Goal: Task Accomplishment & Management: Manage account settings

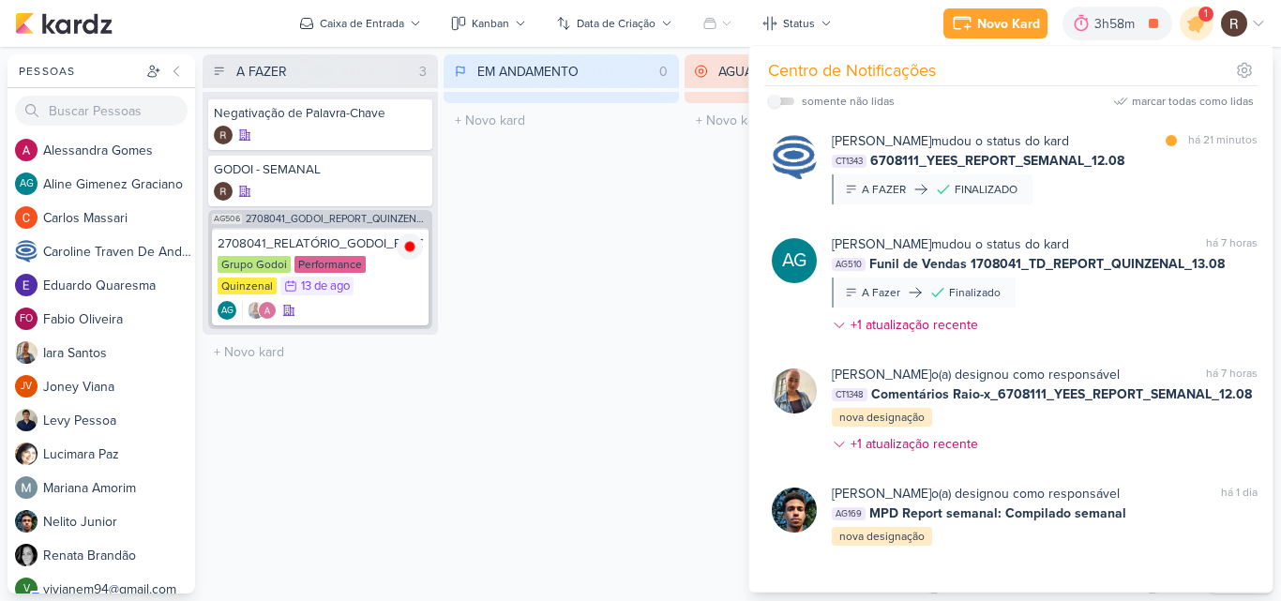
scroll to position [656, 0]
click at [631, 268] on div "EM ANDAMENTO 0 Mover Para Esquerda Mover Para Direita [GEOGRAPHIC_DATA] O títul…" at bounding box center [561, 323] width 235 height 539
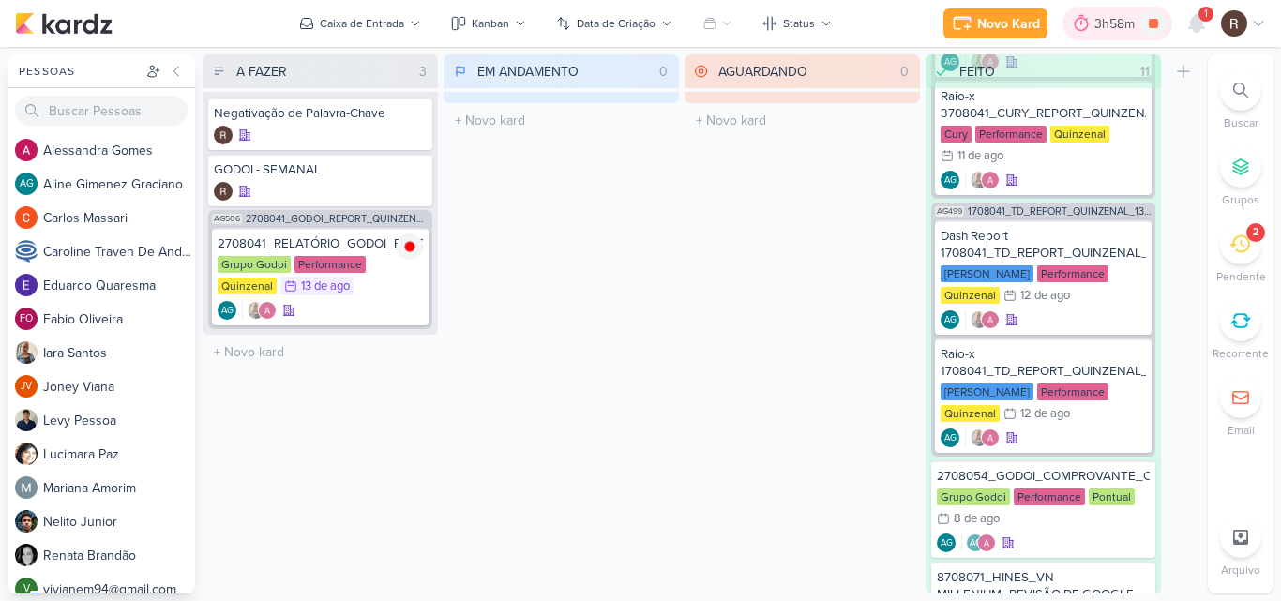
click at [1091, 25] on div at bounding box center [1081, 23] width 26 height 30
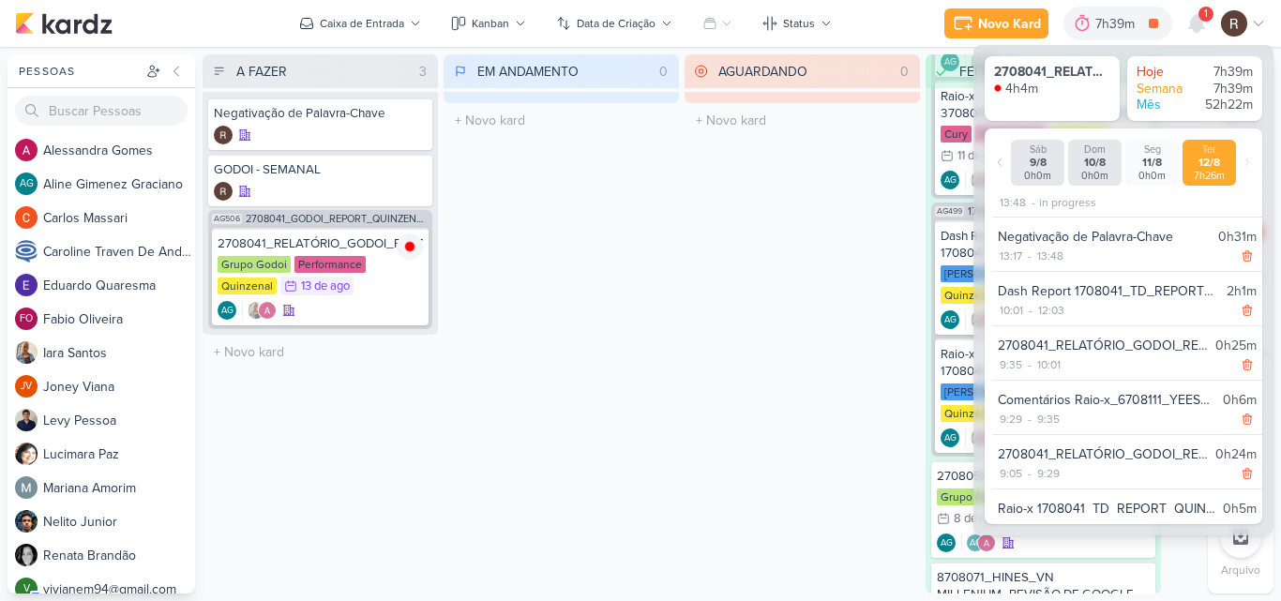
scroll to position [0, 0]
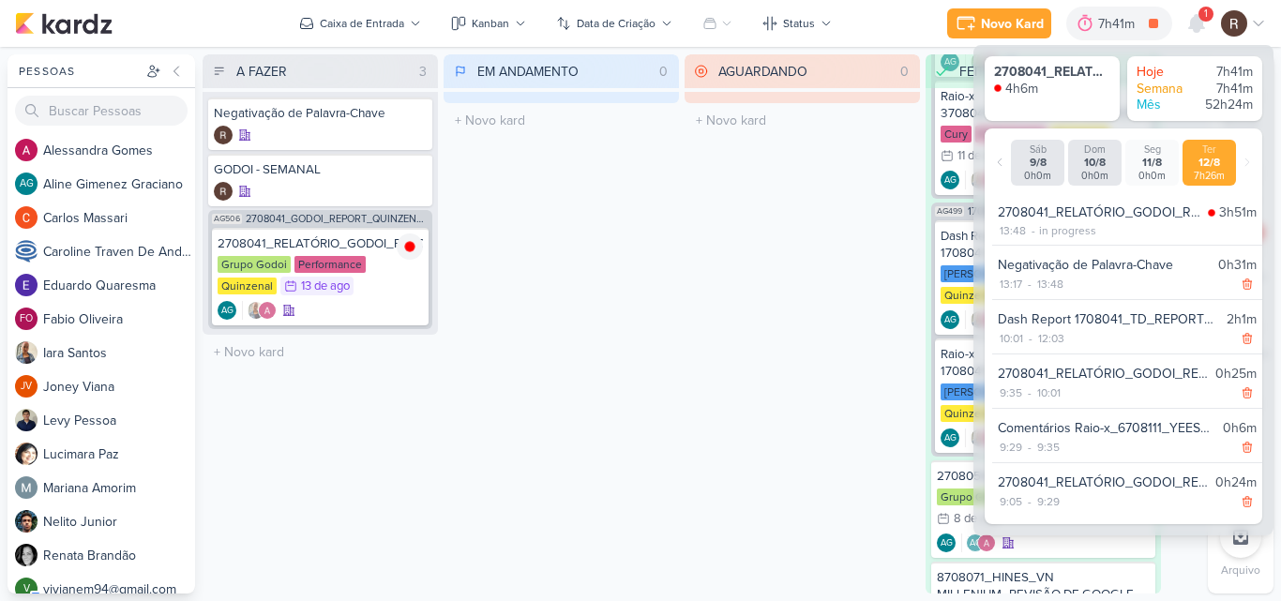
drag, startPoint x: 790, startPoint y: 201, endPoint x: 800, endPoint y: 198, distance: 10.7
click at [790, 202] on div "AGUARDANDO 0 Mover Para Esquerda Mover Para Direita [GEOGRAPHIC_DATA] O título …" at bounding box center [802, 323] width 235 height 539
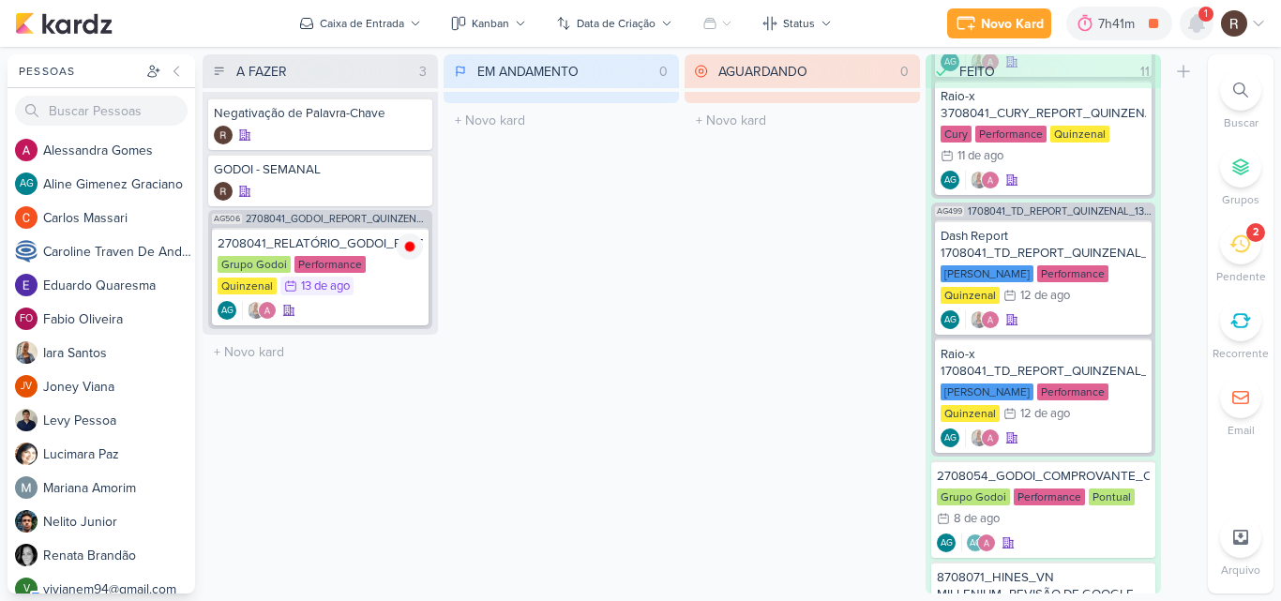
click at [1195, 25] on icon at bounding box center [1196, 23] width 15 height 17
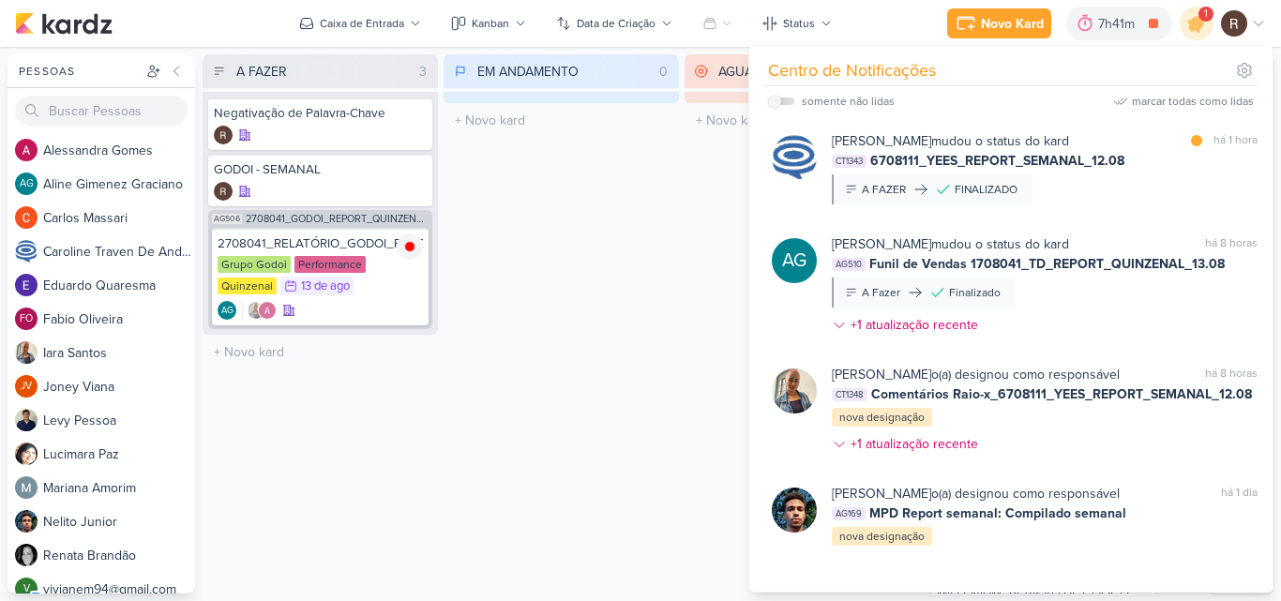
click at [686, 233] on div "AGUARDANDO 0 Mover Para Esquerda Mover Para Direita [GEOGRAPHIC_DATA] O título …" at bounding box center [802, 323] width 235 height 539
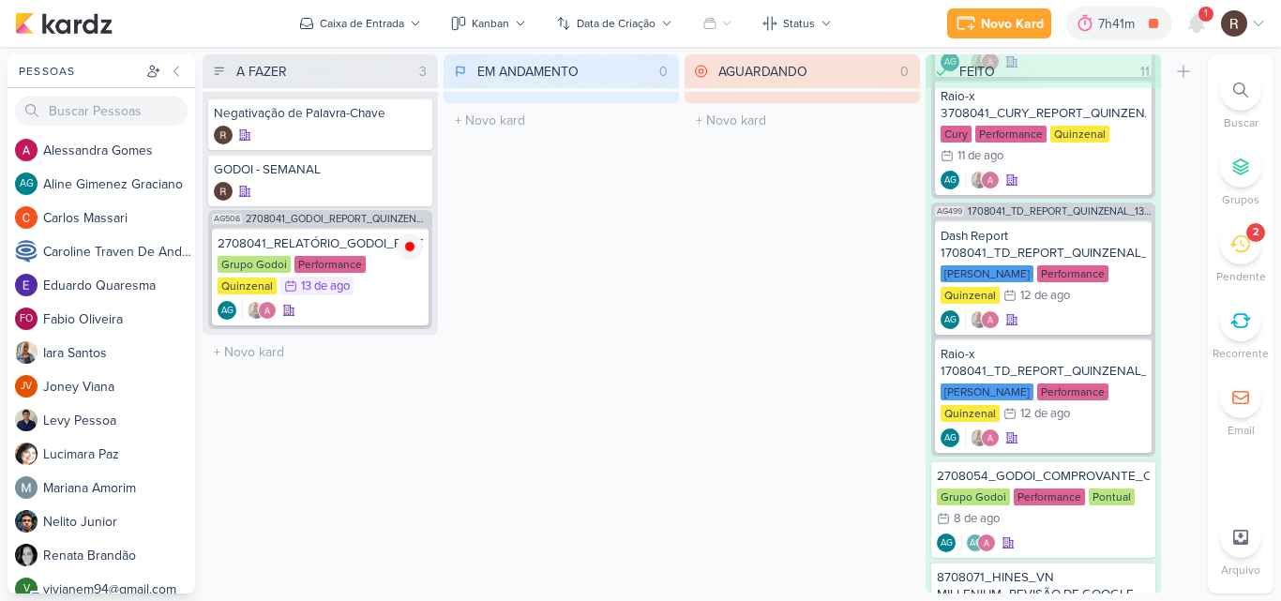
click at [1243, 237] on icon at bounding box center [1240, 244] width 21 height 21
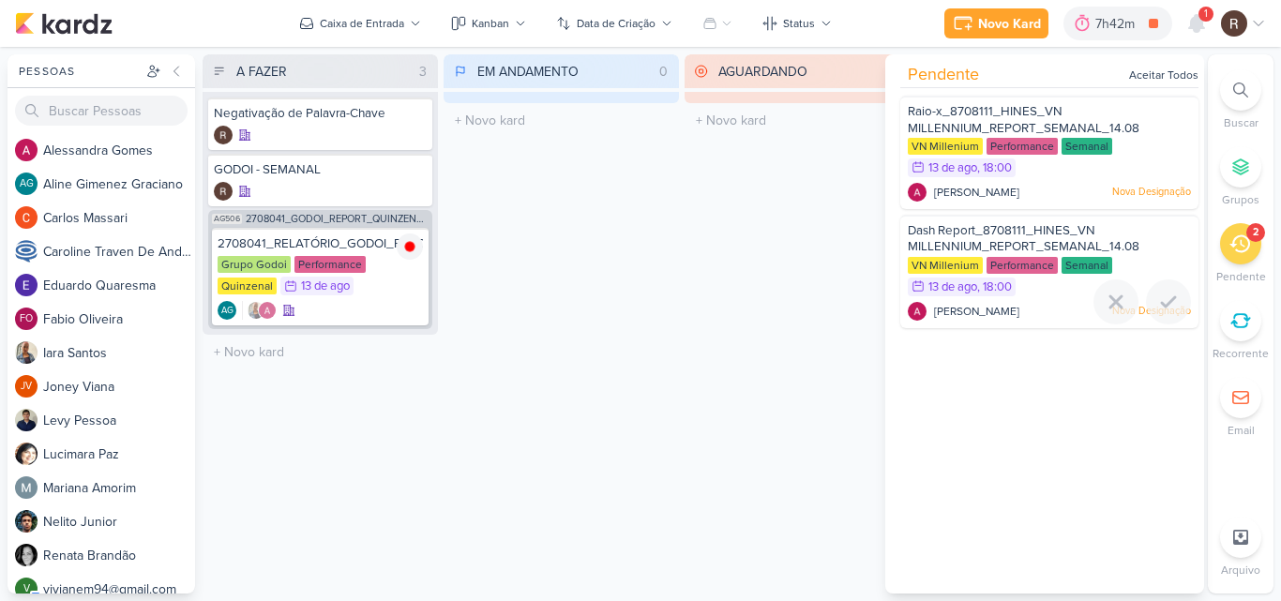
click at [1045, 237] on span "Dash Report_8708111_HINES_VN MILLENNIUM_REPORT_SEMANAL_14.08" at bounding box center [1024, 239] width 232 height 32
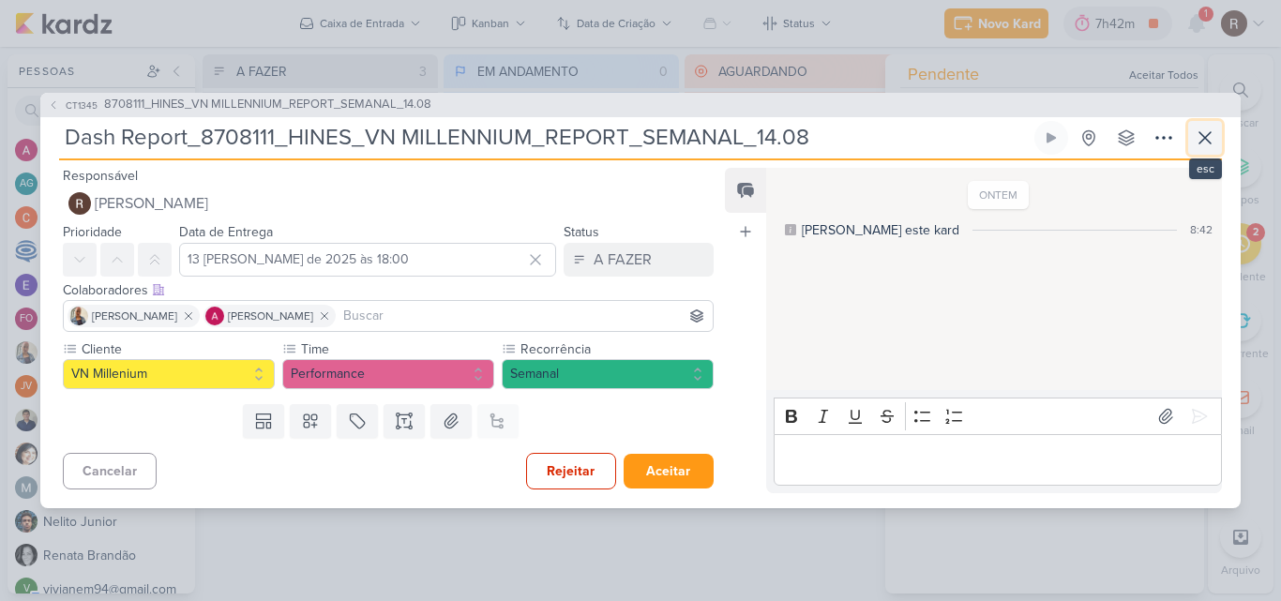
click at [1197, 142] on icon at bounding box center [1205, 138] width 23 height 23
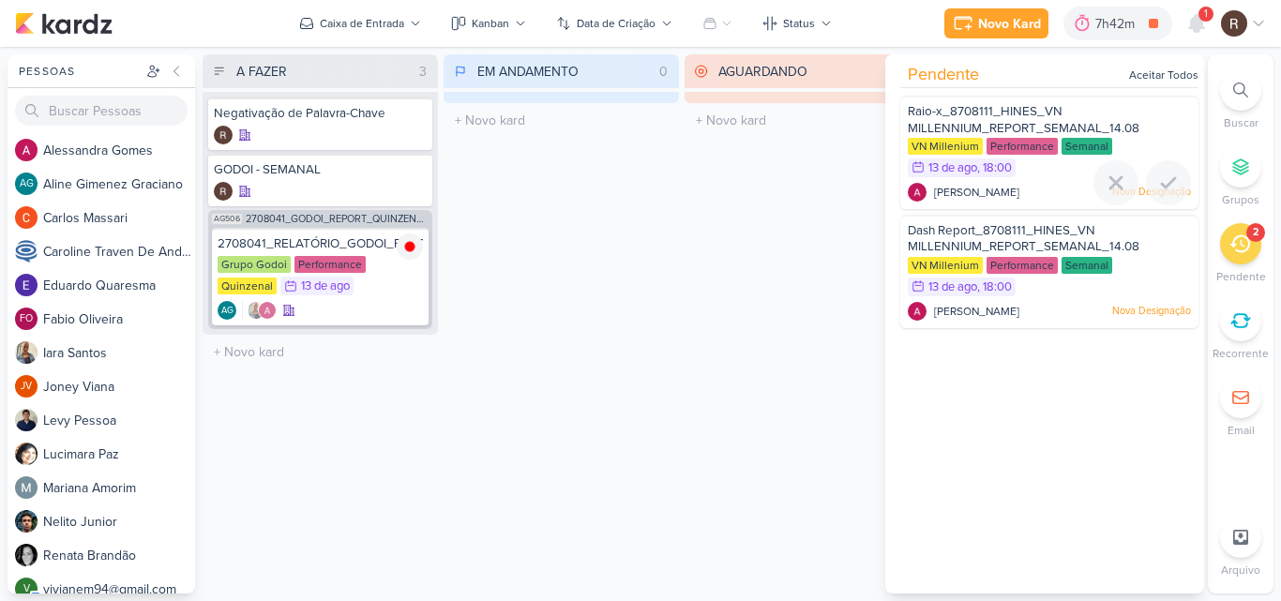
click at [1004, 125] on span "Raio-x_8708111_HINES_VN MILLENNIUM_REPORT_SEMANAL_14.08" at bounding box center [1024, 120] width 232 height 32
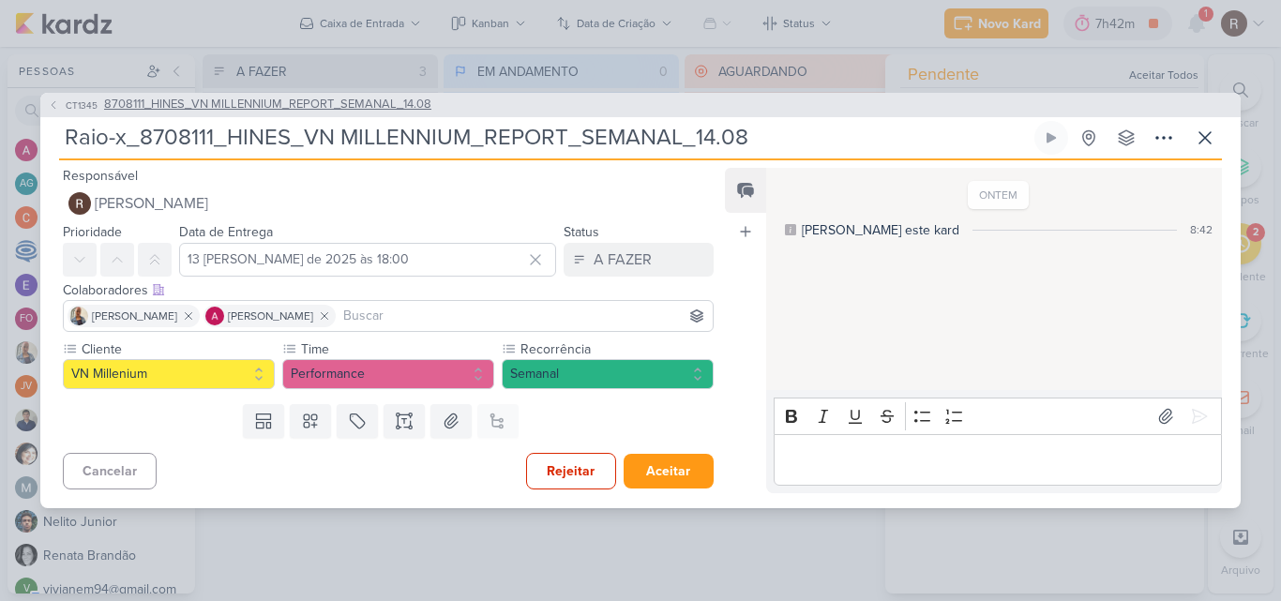
click at [314, 104] on span "8708111_HINES_VN MILLENNIUM_REPORT_SEMANAL_14.08" at bounding box center [267, 105] width 327 height 19
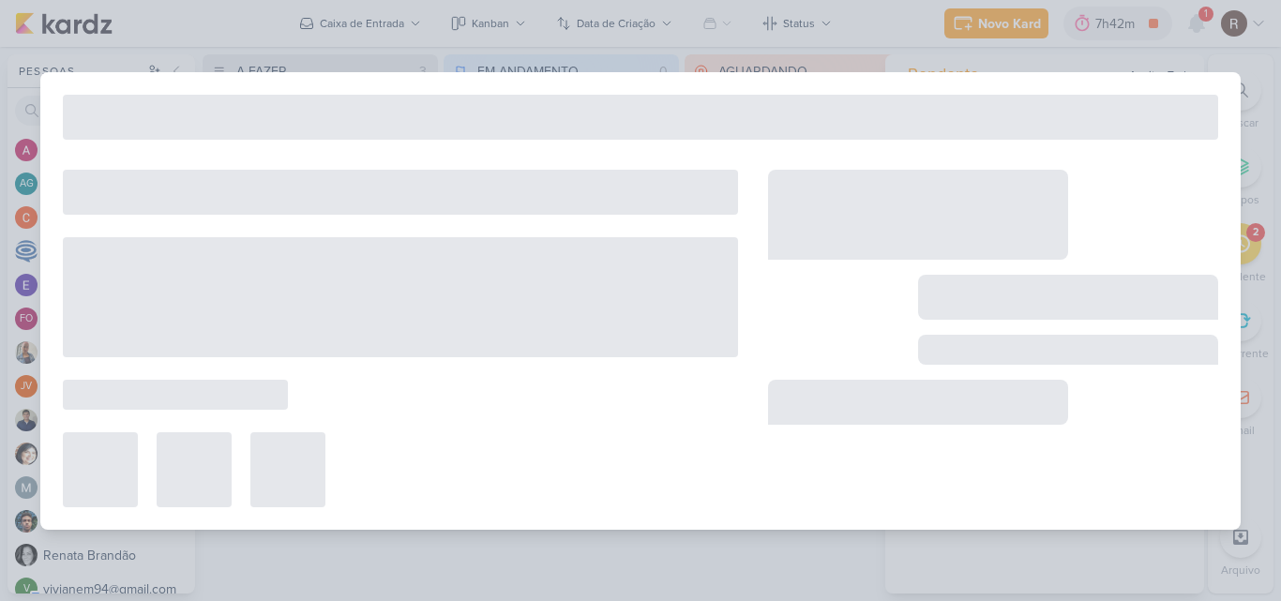
type input "8708111_HINES_VN MILLENNIUM_REPORT_SEMANAL_14.08"
type input "14 [PERSON_NAME] de 2025 às 15:00"
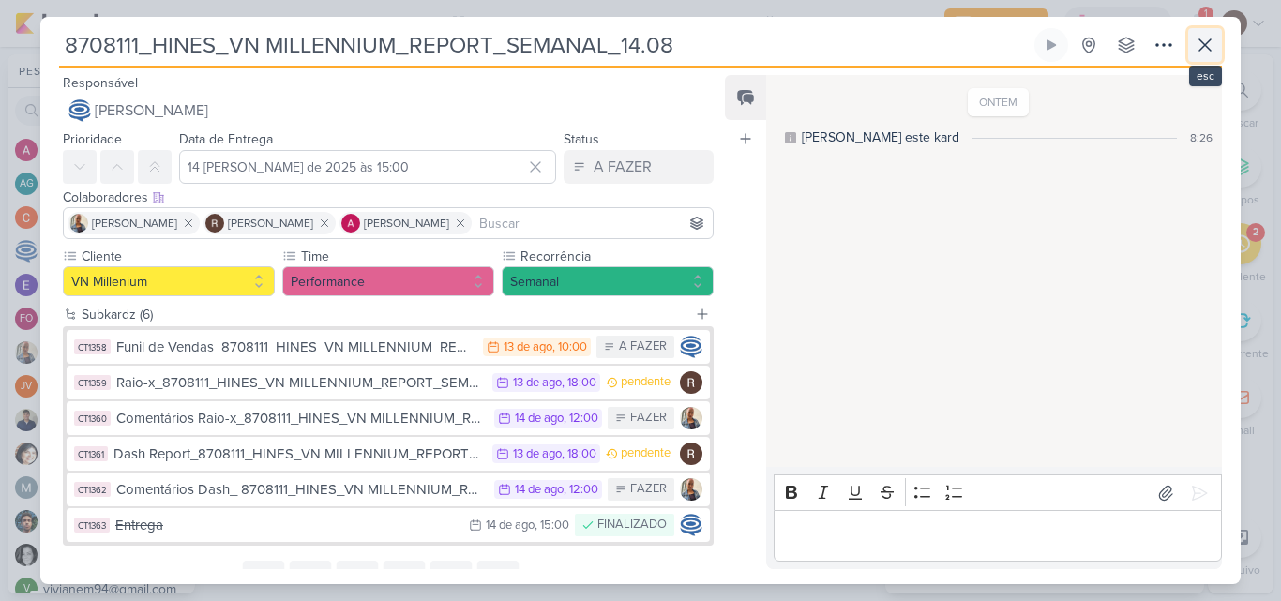
click at [1209, 47] on icon at bounding box center [1205, 45] width 23 height 23
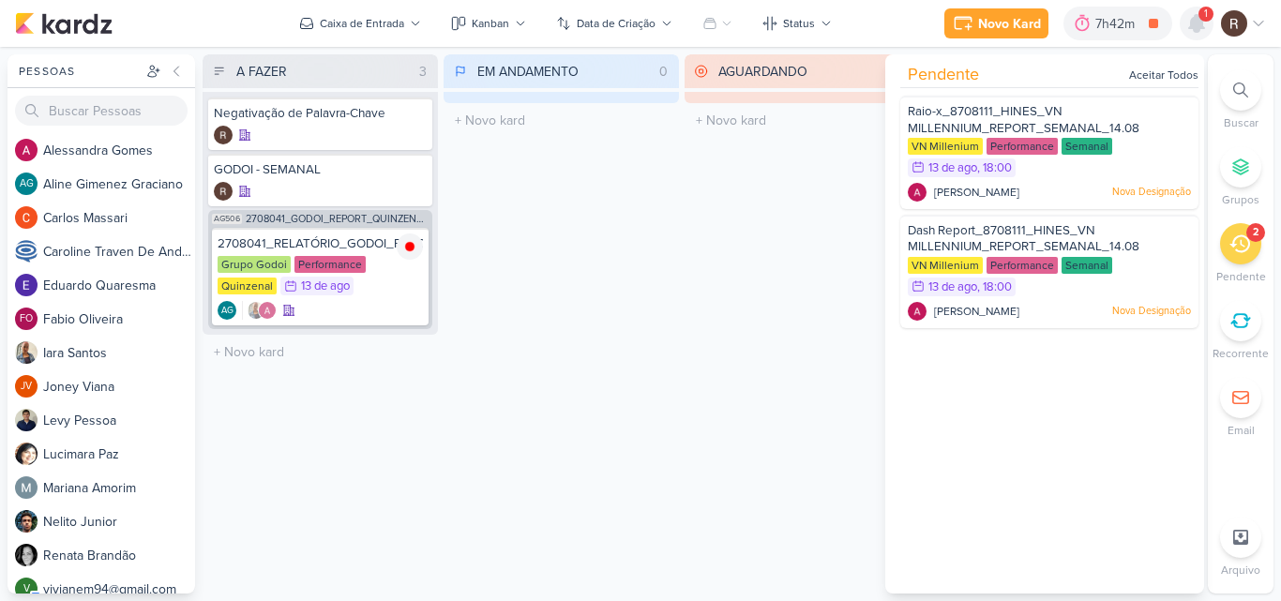
click at [1200, 28] on icon at bounding box center [1196, 23] width 15 height 17
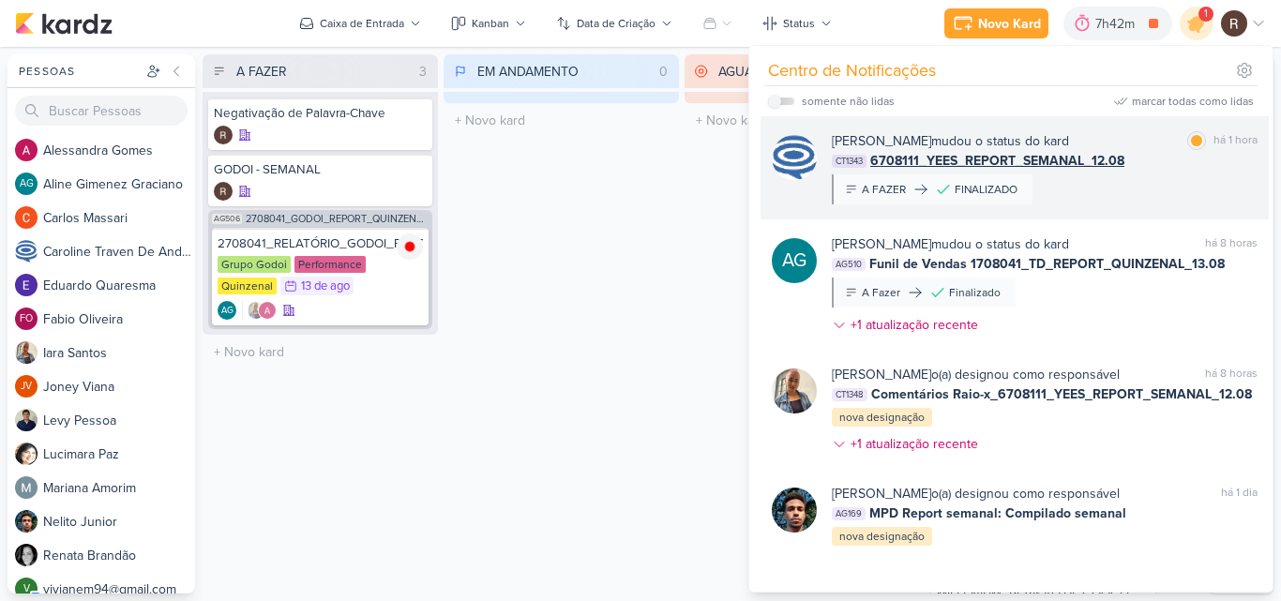
click at [1101, 178] on div "[PERSON_NAME] mudou o status do kard marcar como [PERSON_NAME] 1 hora CT1343 67…" at bounding box center [1045, 167] width 426 height 73
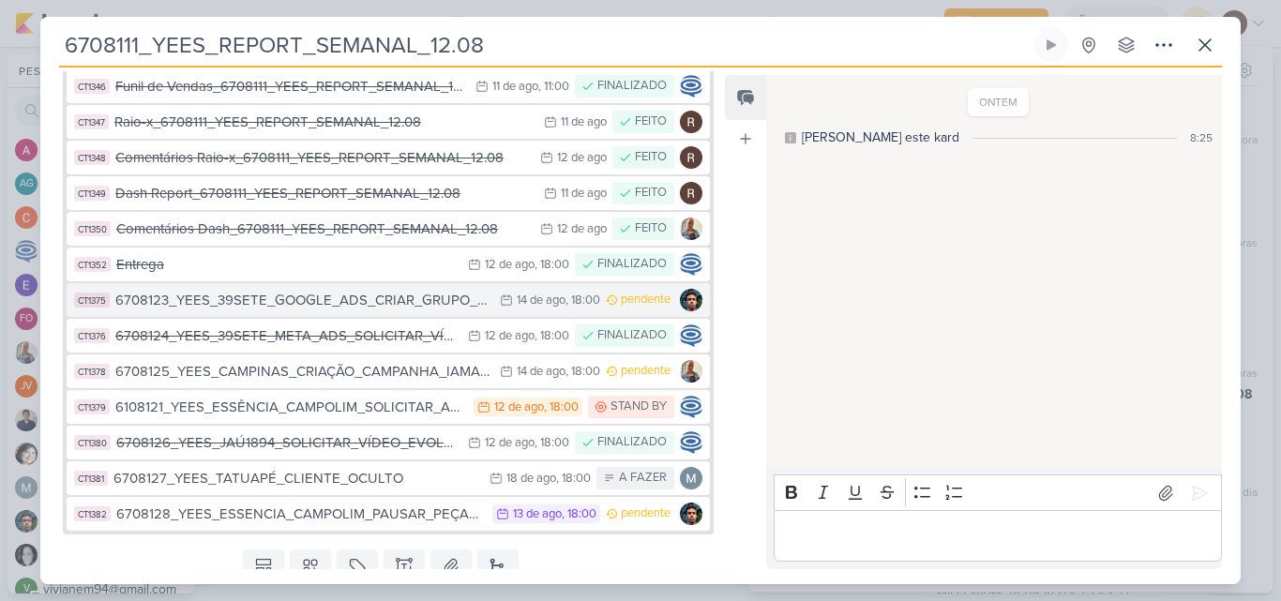
scroll to position [281, 0]
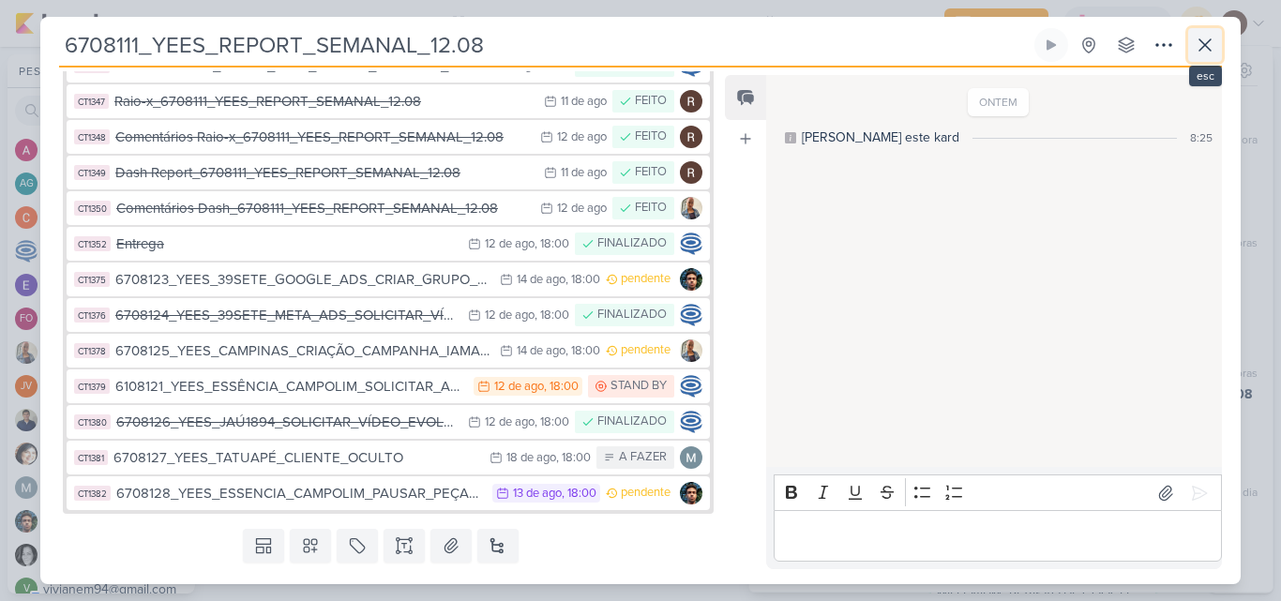
click at [1209, 45] on icon at bounding box center [1205, 45] width 23 height 23
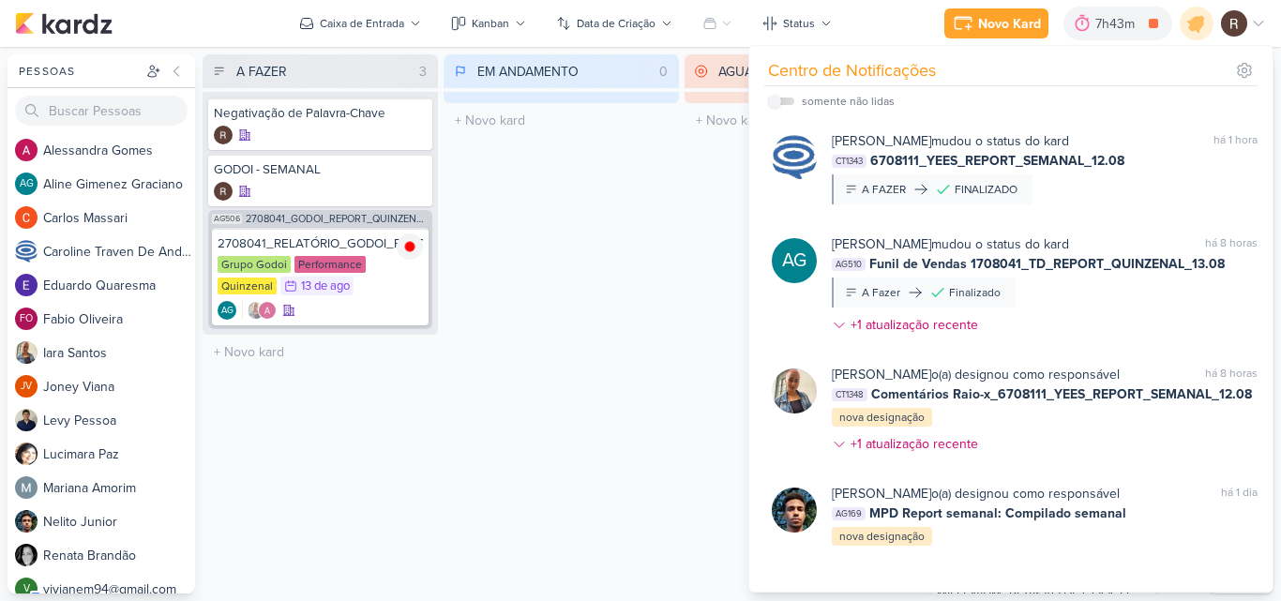
click at [646, 328] on div "EM ANDAMENTO 0 Mover Para Esquerda Mover Para Direita [GEOGRAPHIC_DATA] O títul…" at bounding box center [561, 323] width 235 height 539
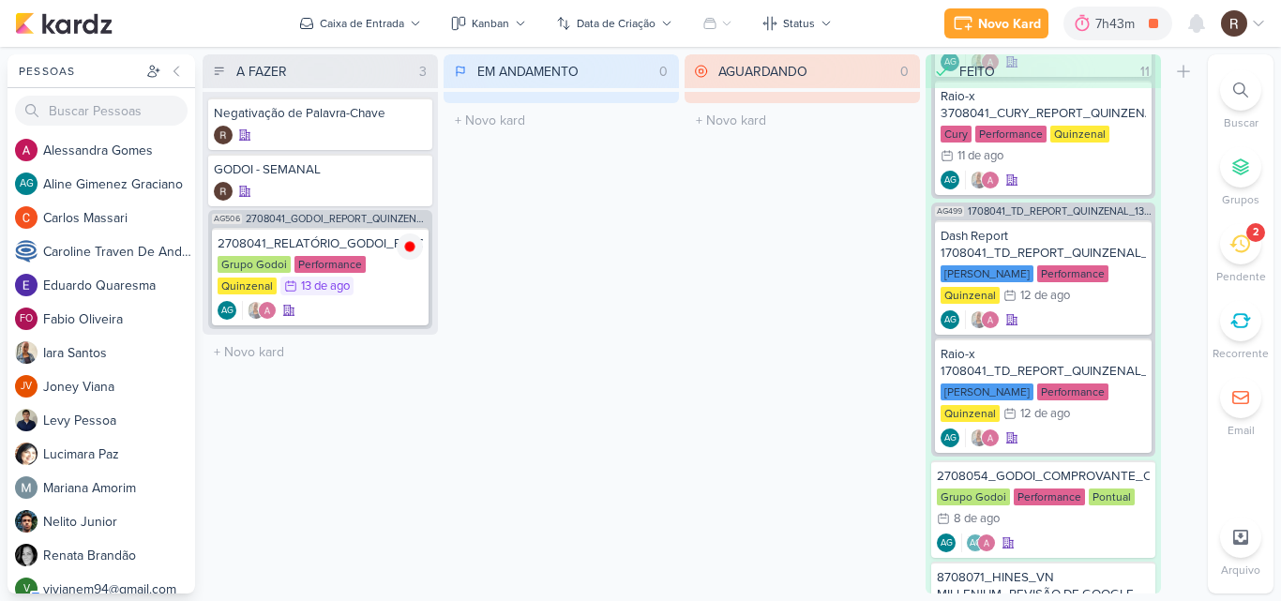
click at [1234, 239] on icon at bounding box center [1240, 244] width 21 height 18
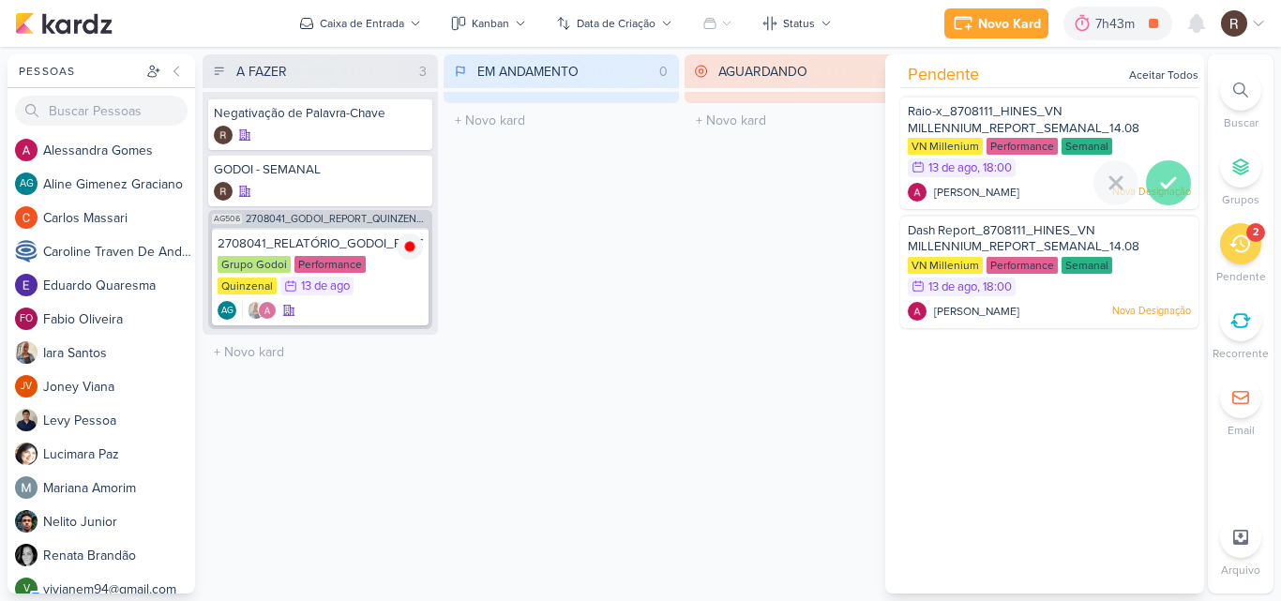
click at [1173, 186] on div at bounding box center [1168, 182] width 45 height 45
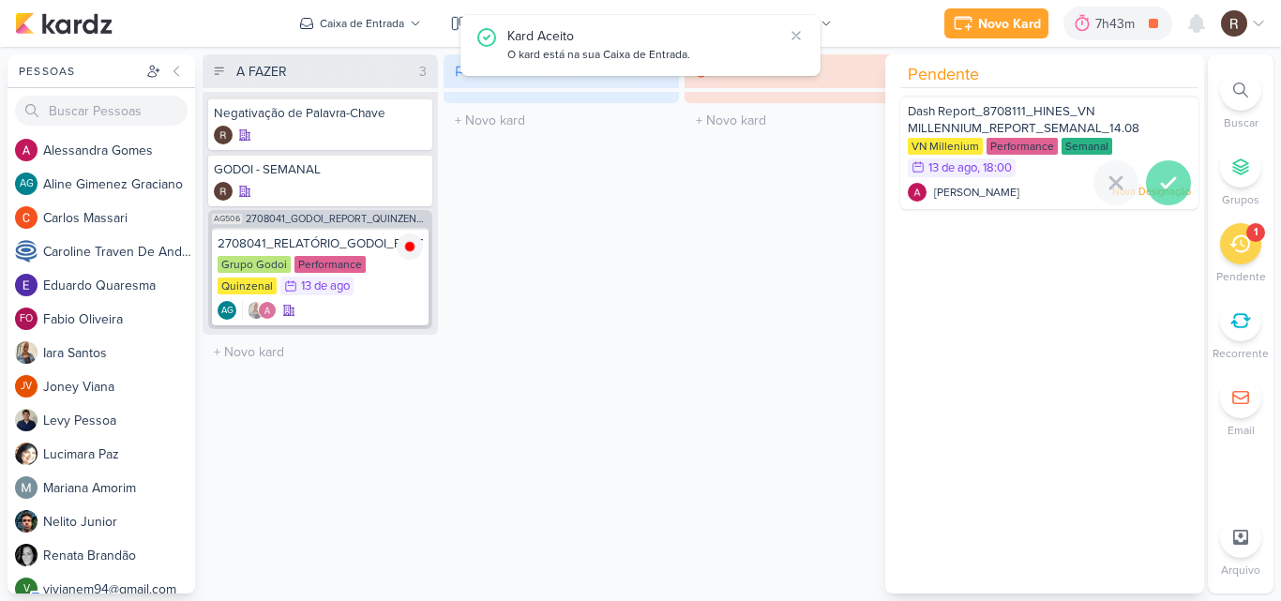
click at [1165, 189] on icon at bounding box center [1168, 183] width 23 height 23
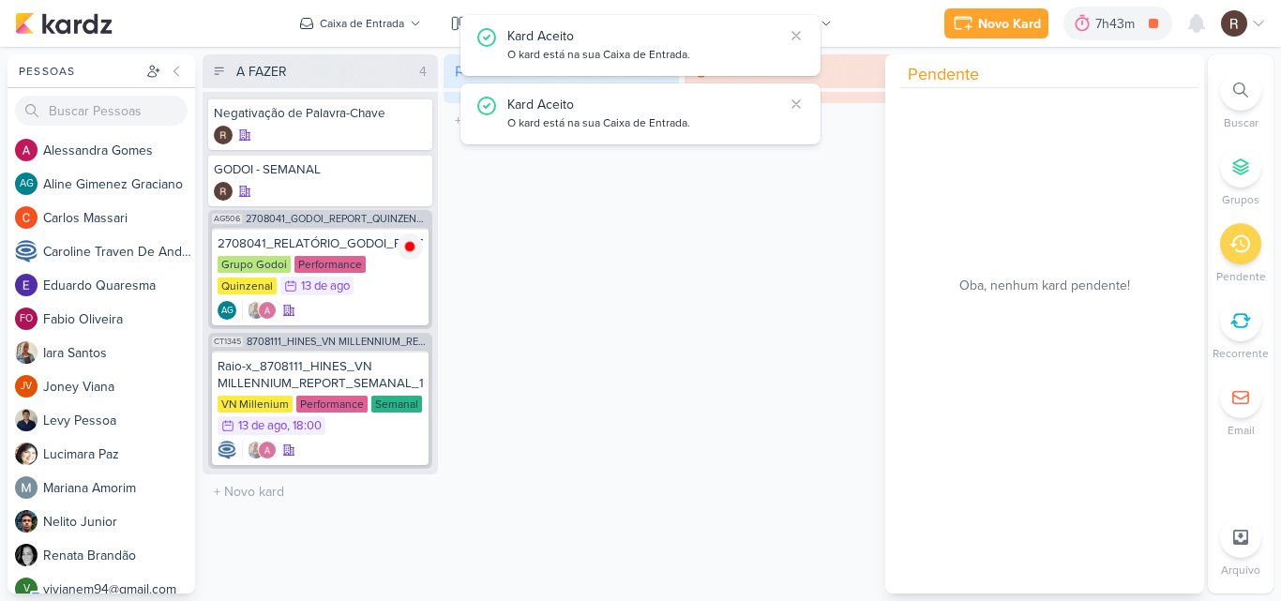
click at [634, 379] on div "EM ANDAMENTO 0 Mover Para Esquerda Mover Para Direita [GEOGRAPHIC_DATA] O títul…" at bounding box center [561, 323] width 235 height 539
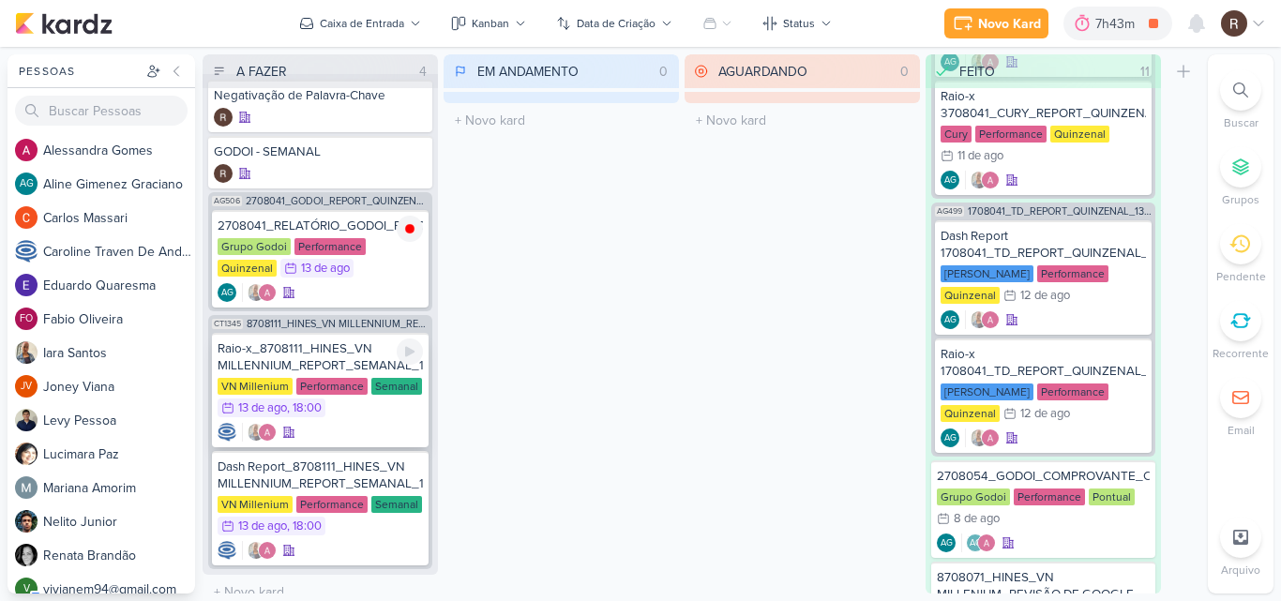
scroll to position [34, 0]
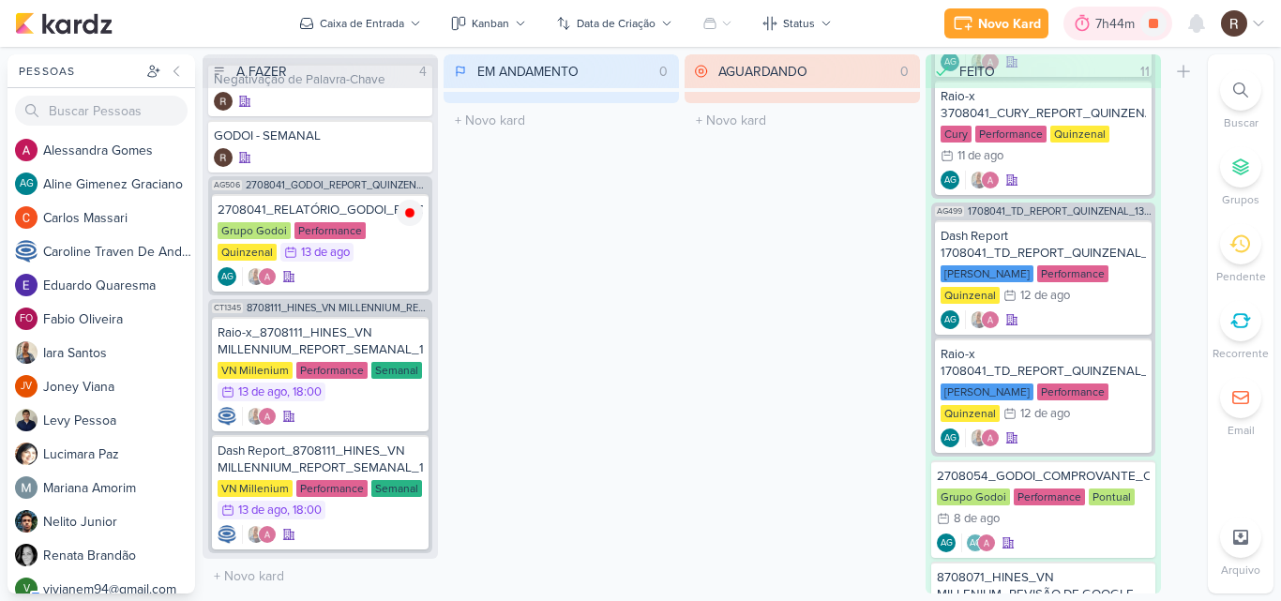
click at [1098, 36] on div "7h44m" at bounding box center [1118, 24] width 109 height 34
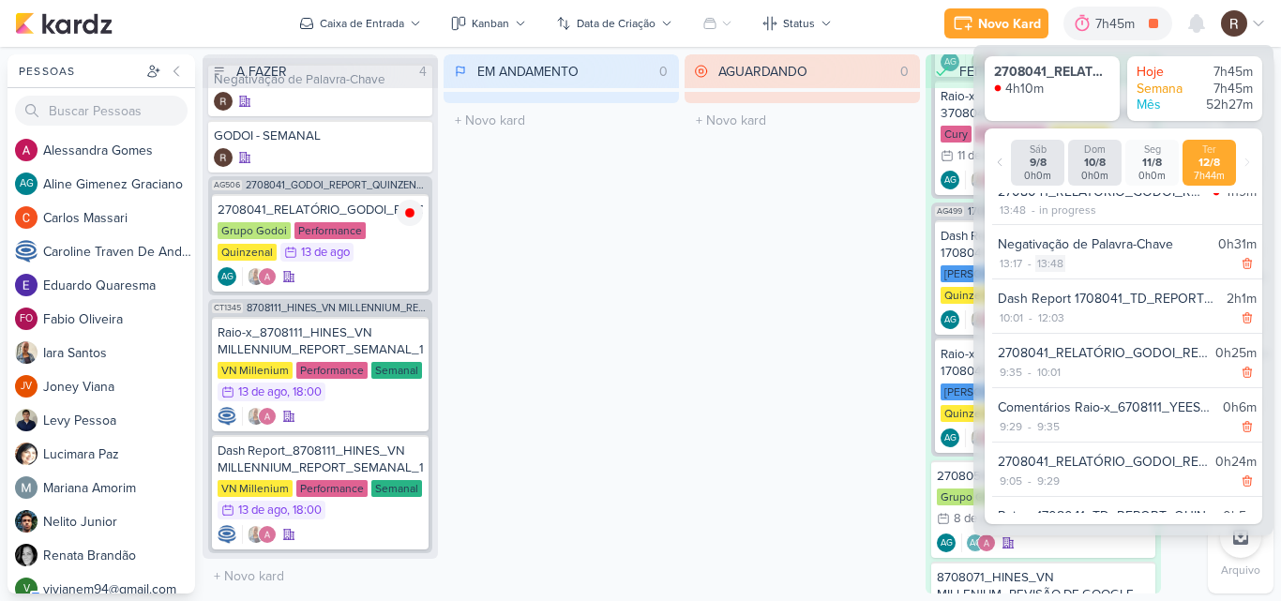
scroll to position [0, 0]
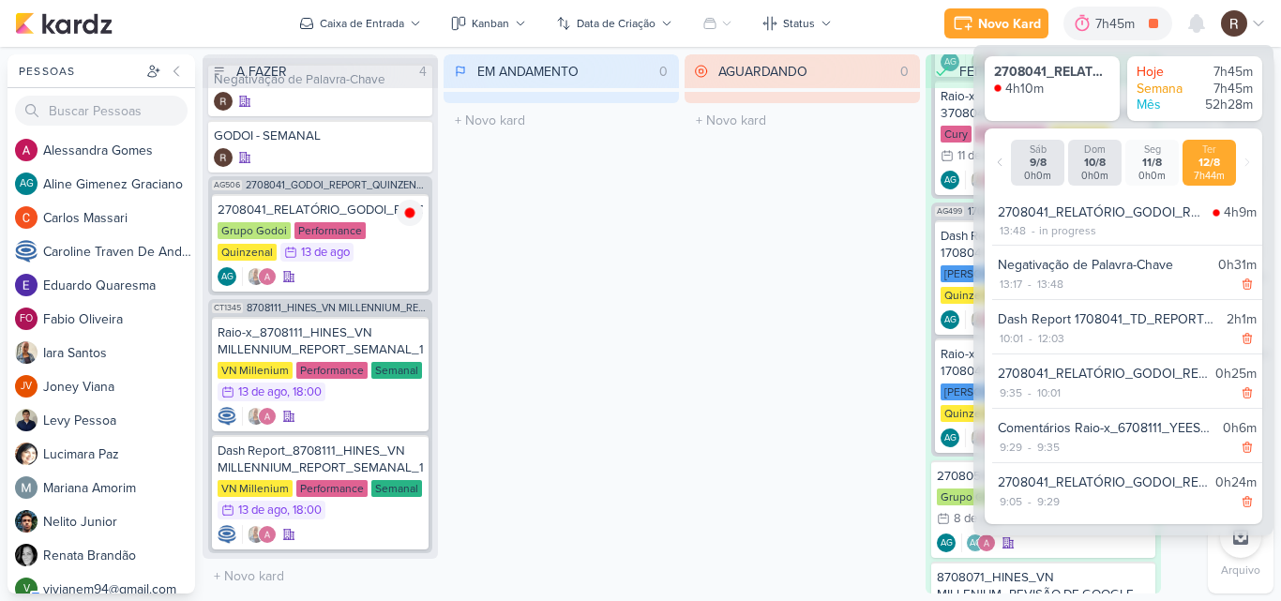
click at [742, 225] on div "AGUARDANDO 0 Mover Para Esquerda Mover Para Direita [GEOGRAPHIC_DATA] O título …" at bounding box center [802, 323] width 235 height 539
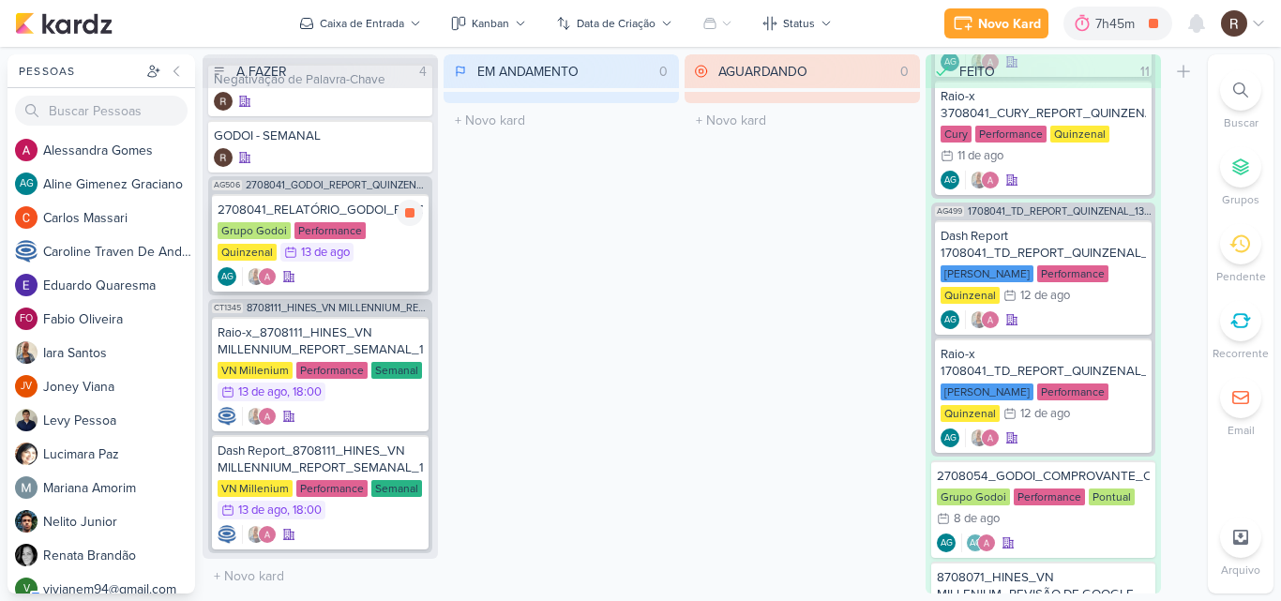
click at [334, 219] on div "2708041_RELATÓRIO_GODOI_REPORT_QUINZENAL_14.08 Grupo Godoi Performance Quinzena…" at bounding box center [320, 243] width 217 height 98
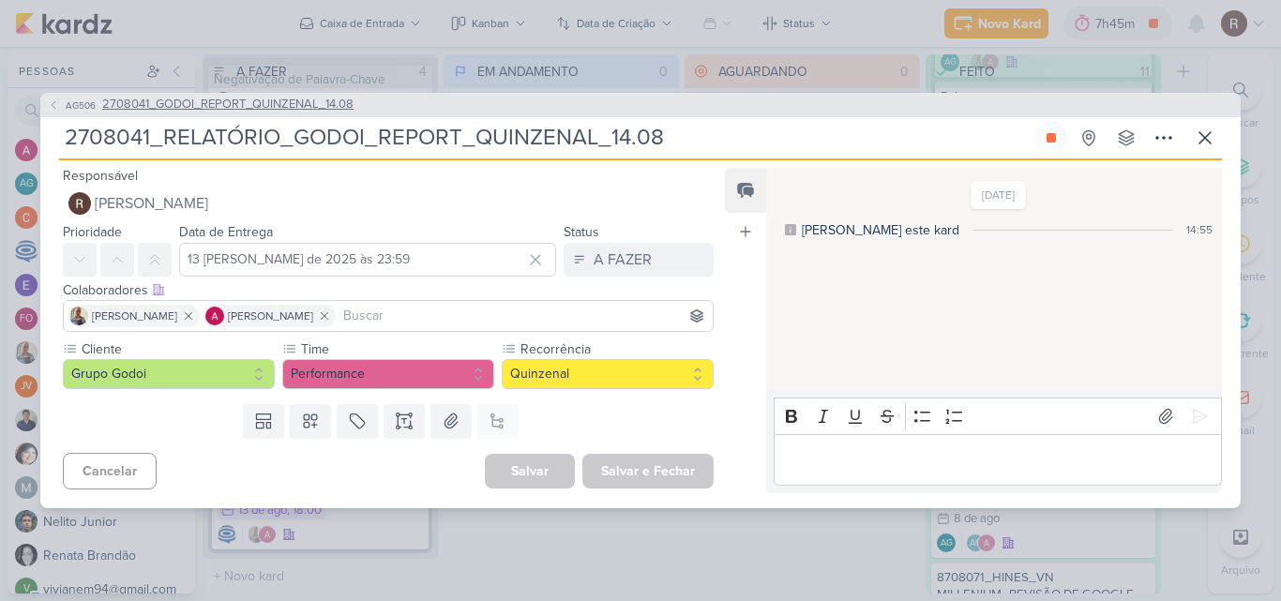
click at [294, 107] on span "2708041_GODOI_REPORT_QUINZENAL_14.08" at bounding box center [227, 105] width 251 height 19
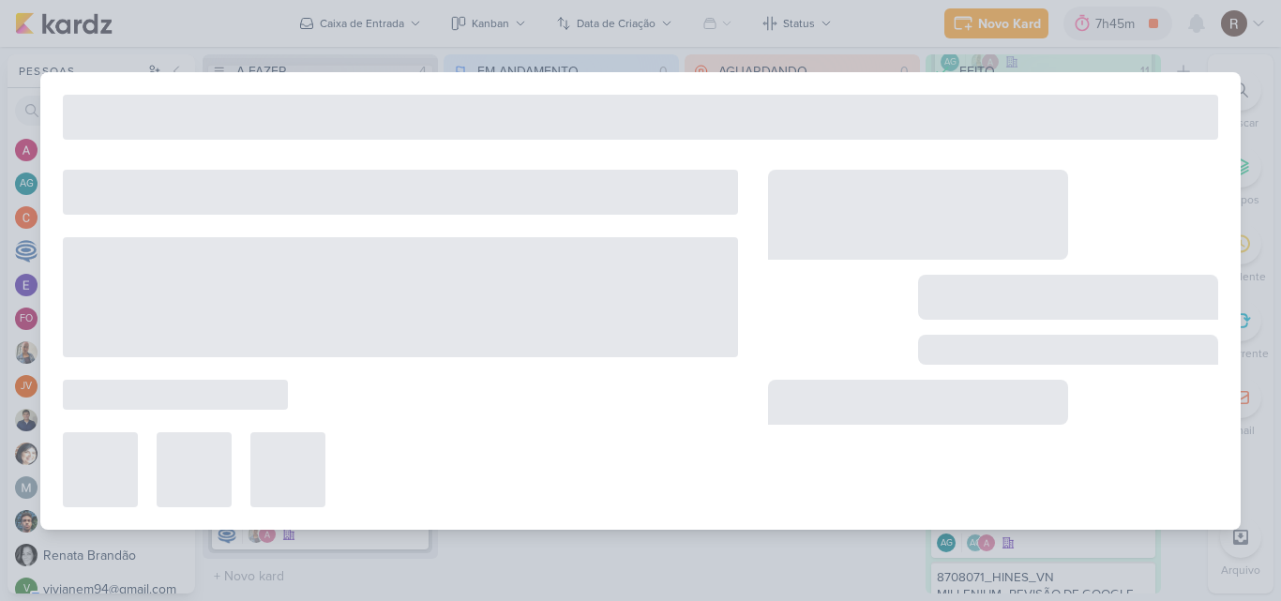
type input "2708041_GODOI_REPORT_QUINZENAL_14.08"
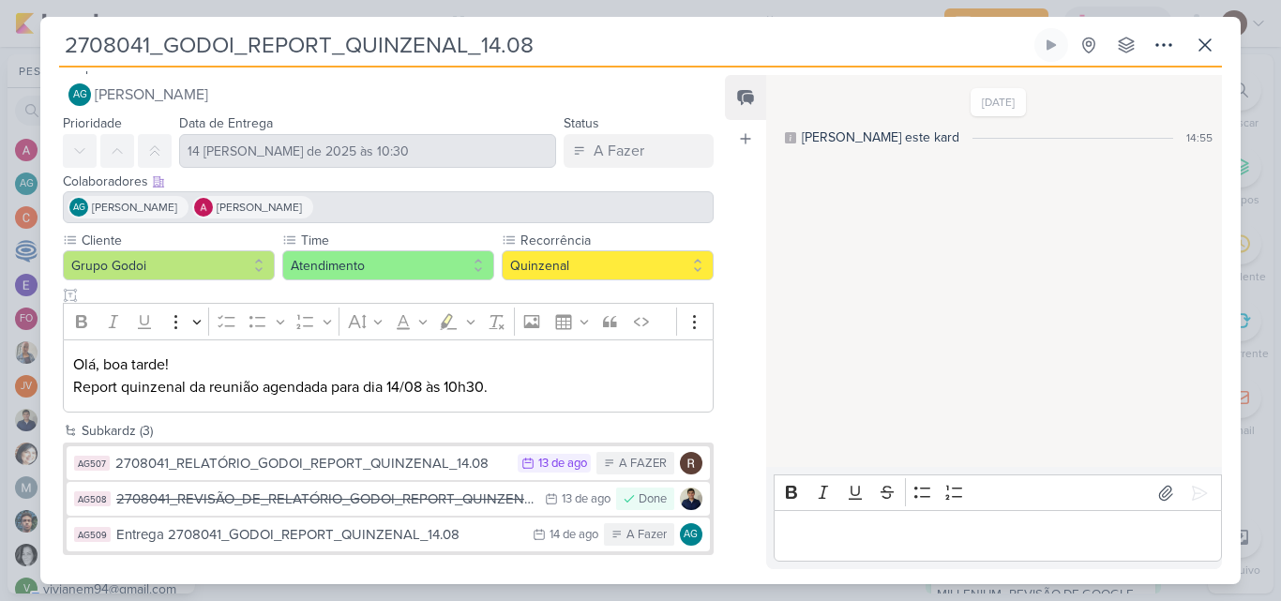
scroll to position [21, 0]
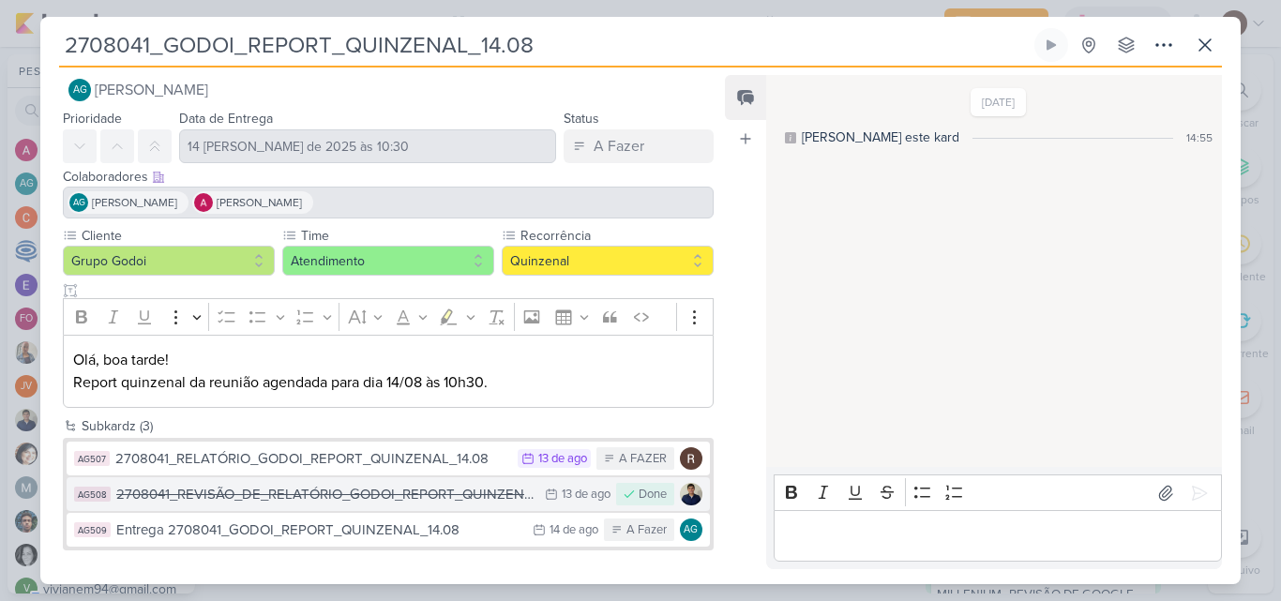
click at [639, 492] on div "Done" at bounding box center [653, 495] width 28 height 19
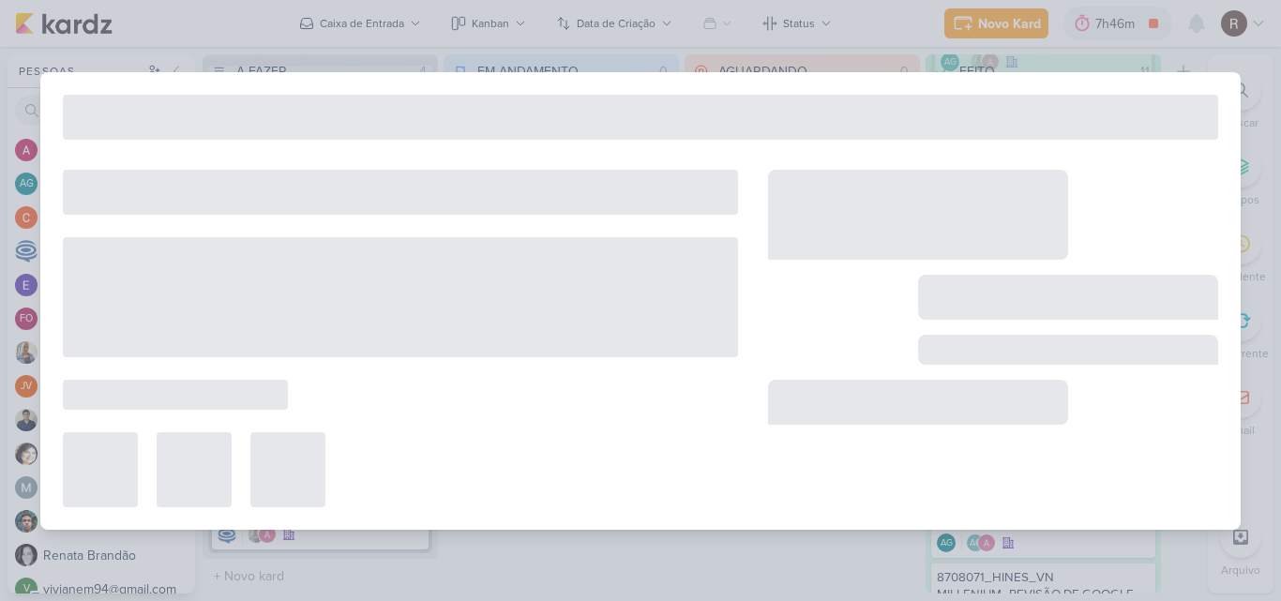
type input "2708041_REVISÃO_DE_RELATÓRIO_GODOI_REPORT_QUINZENAL_14.08"
type input "13 [PERSON_NAME] de 2025 às 23:59"
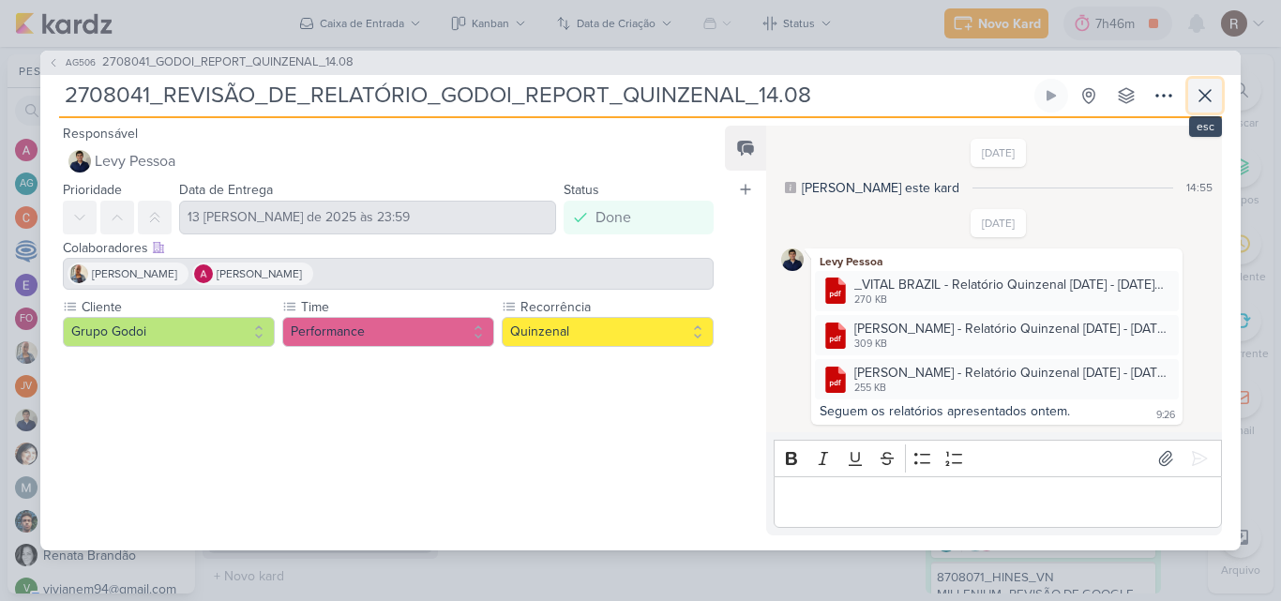
click at [1202, 103] on icon at bounding box center [1205, 95] width 23 height 23
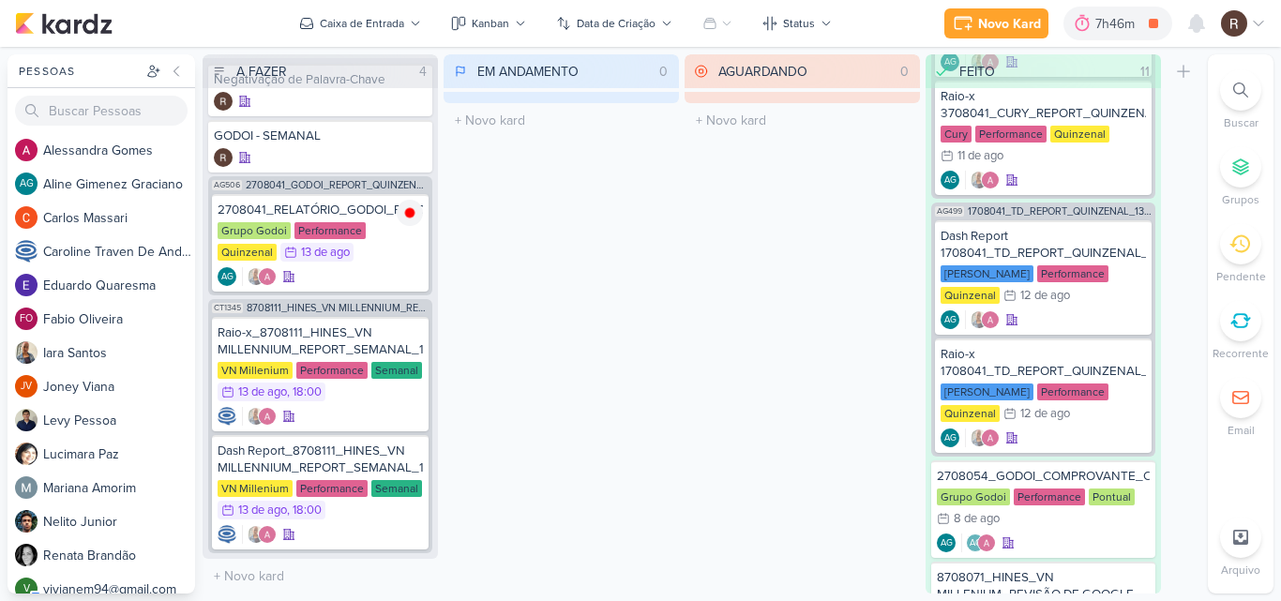
click at [669, 257] on div "EM ANDAMENTO 0 Mover Para Esquerda Mover Para Direita [GEOGRAPHIC_DATA] O títul…" at bounding box center [561, 323] width 235 height 539
click at [1180, 143] on div "Criar Status" at bounding box center [1184, 323] width 34 height 539
click at [1150, 31] on icon at bounding box center [1153, 23] width 26 height 26
click at [346, 219] on div "2708041_RELATÓRIO_GODOI_REPORT_QUINZENAL_14.08 Grupo Godoi Performance Quinzena…" at bounding box center [320, 243] width 217 height 98
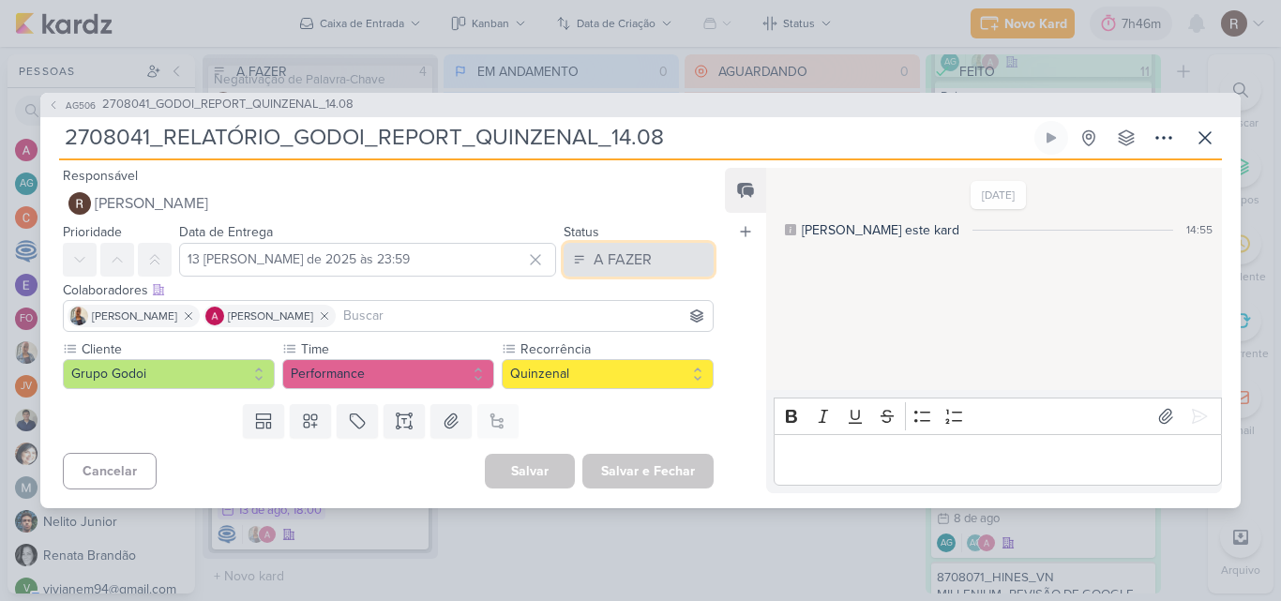
click at [634, 266] on div "A FAZER" at bounding box center [623, 260] width 58 height 23
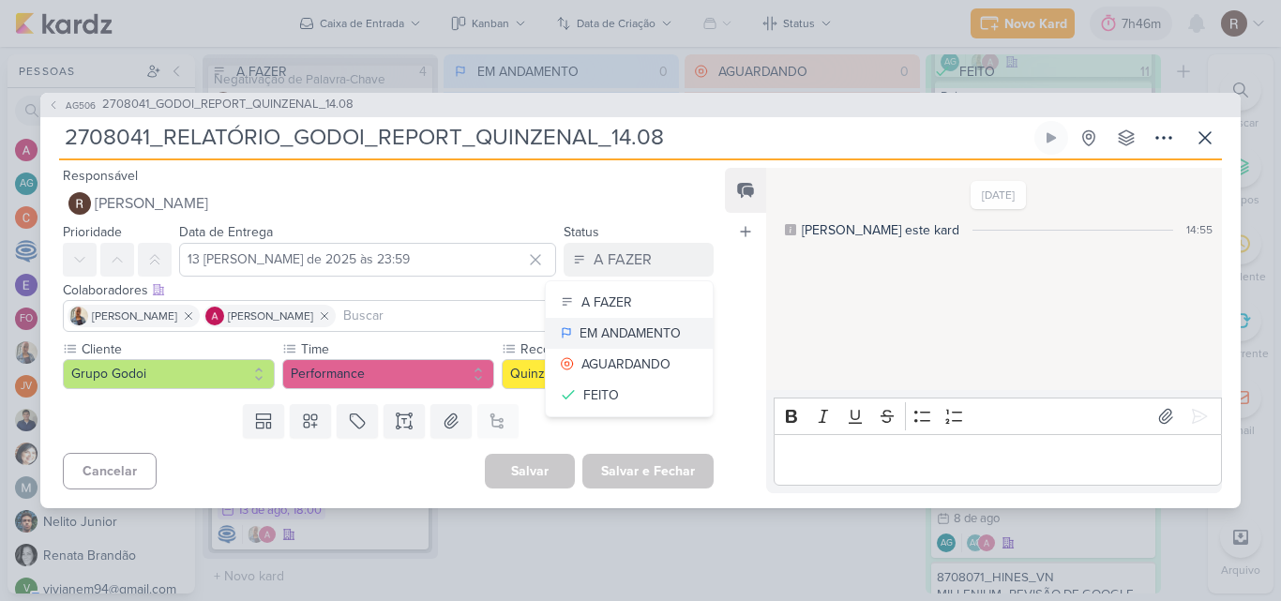
click at [616, 334] on div "EM ANDAMENTO" at bounding box center [630, 334] width 101 height 20
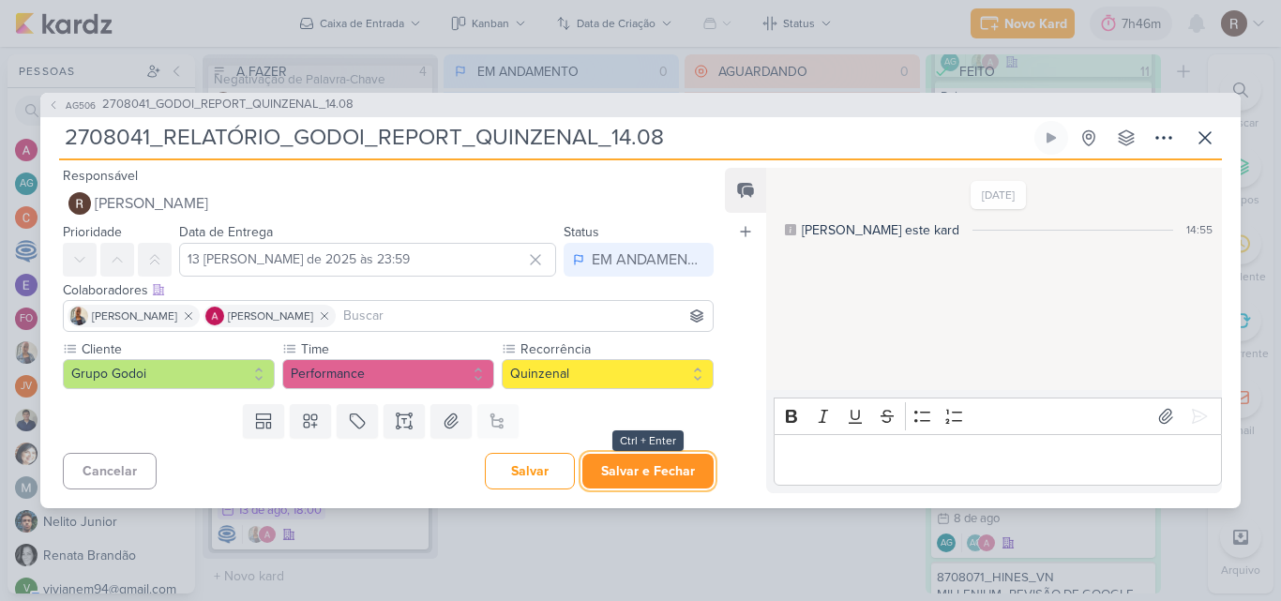
click at [659, 478] on button "Salvar e Fechar" at bounding box center [647, 471] width 131 height 35
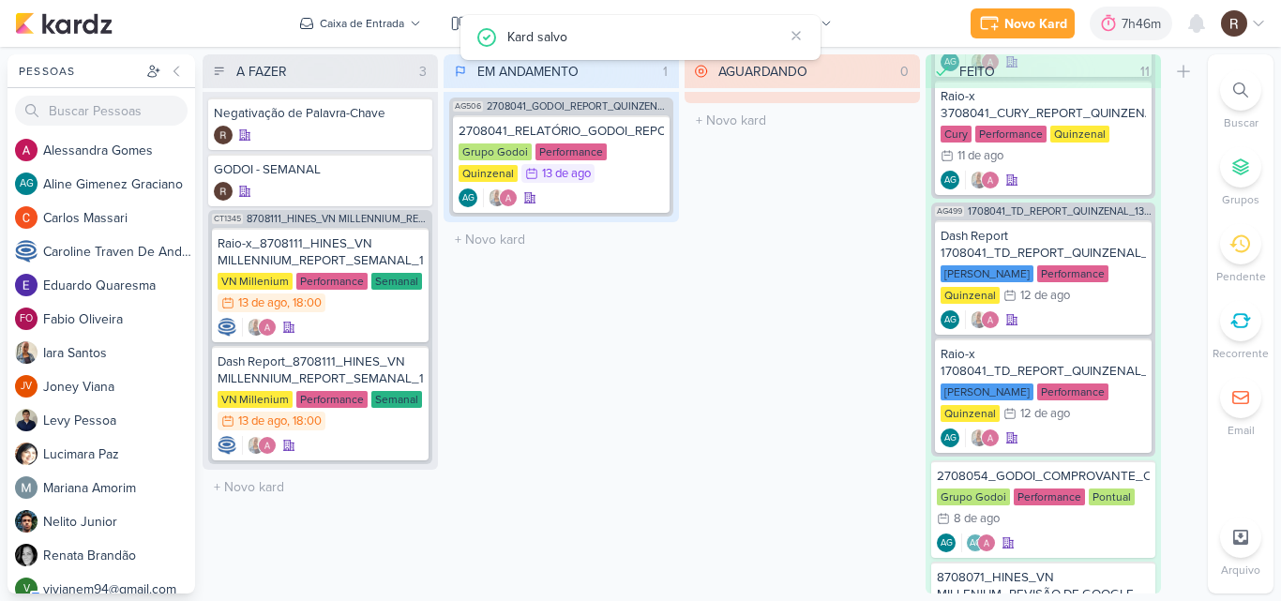
scroll to position [0, 0]
click at [572, 107] on span "2708041_GODOI_REPORT_QUINZENAL_14.08" at bounding box center [578, 106] width 183 height 10
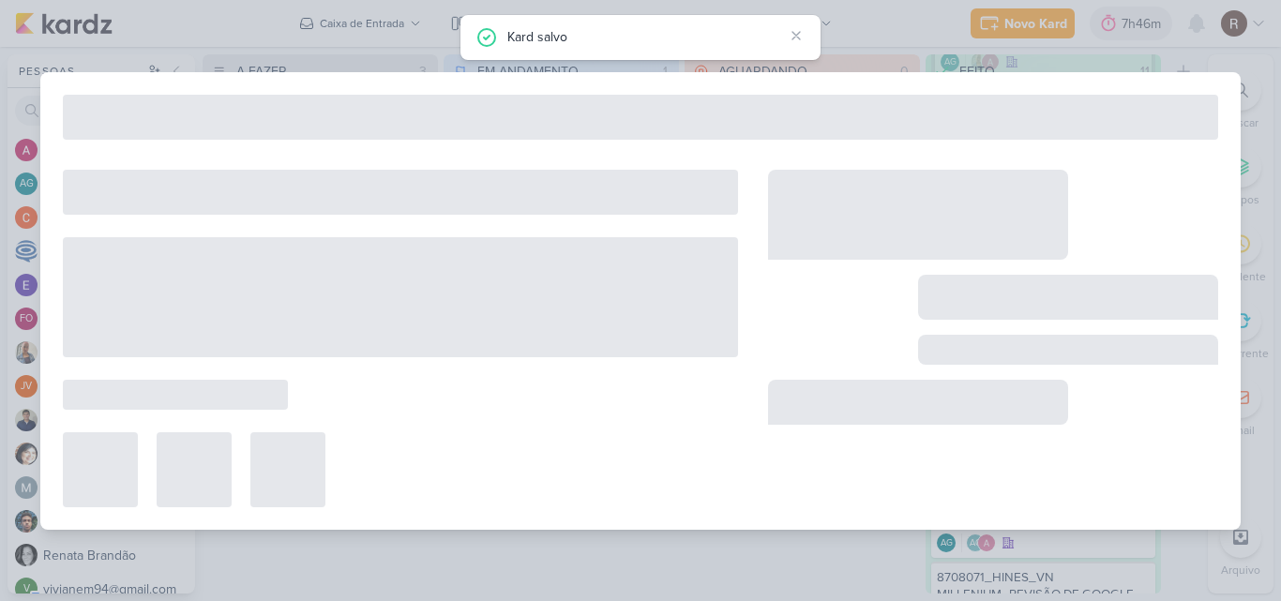
type input "2708041_GODOI_REPORT_QUINZENAL_14.08"
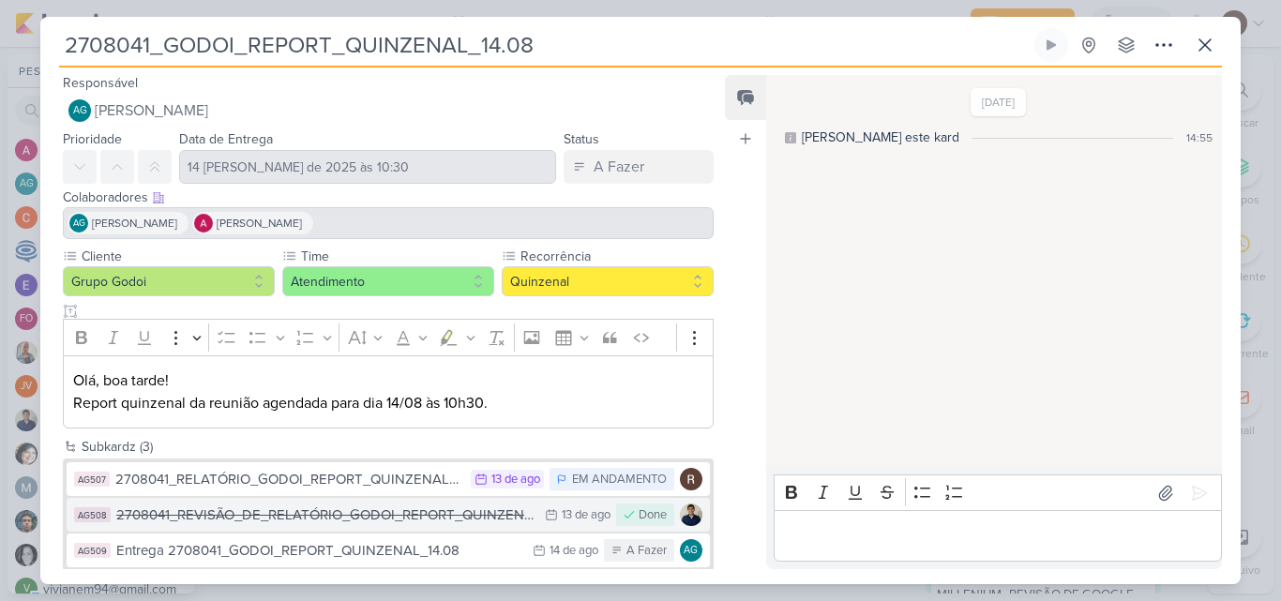
click at [490, 520] on div "2708041_REVISÃO_DE_RELATÓRIO_GODOI_REPORT_QUINZENAL_14.08" at bounding box center [325, 516] width 419 height 22
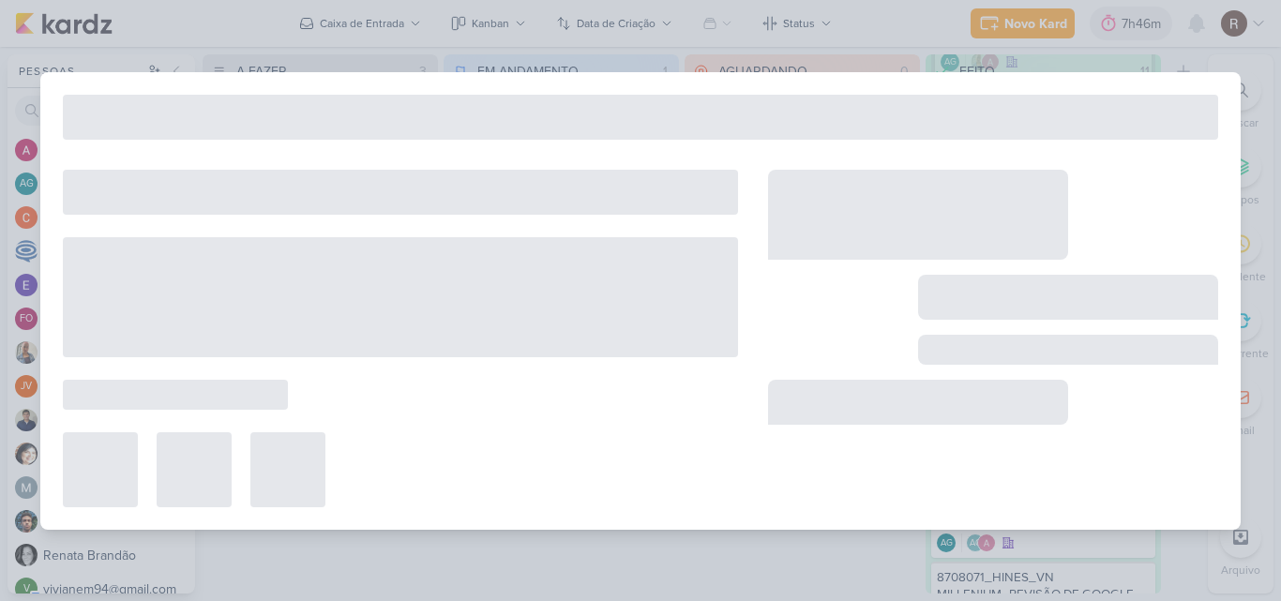
type input "2708041_REVISÃO_DE_RELATÓRIO_GODOI_REPORT_QUINZENAL_14.08"
type input "13 [PERSON_NAME] de 2025 às 23:59"
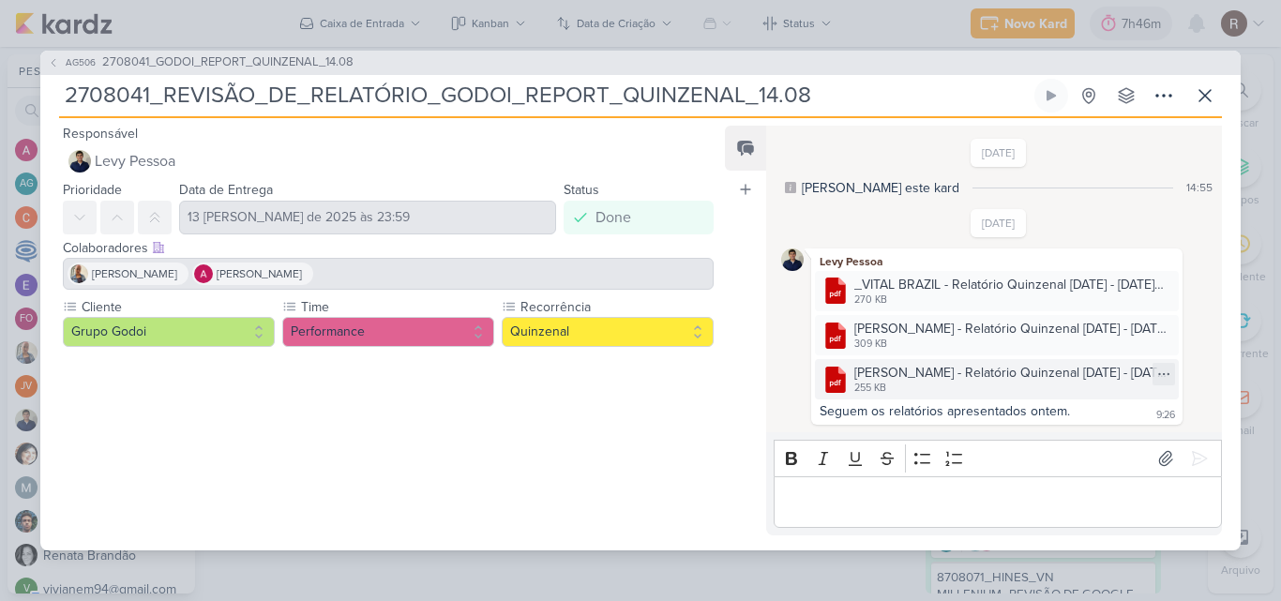
click at [1019, 372] on div "[PERSON_NAME] - Relatório Quinzenal [DATE] - [DATE]pdf" at bounding box center [1010, 373] width 313 height 20
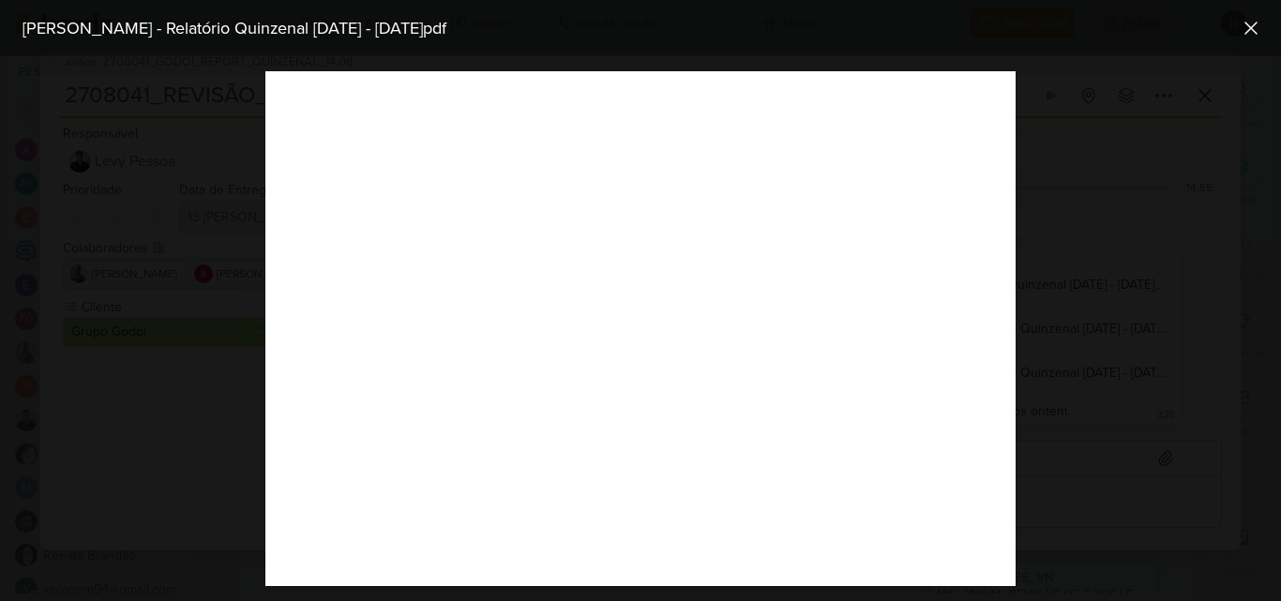
click at [1090, 194] on div at bounding box center [640, 328] width 1281 height 545
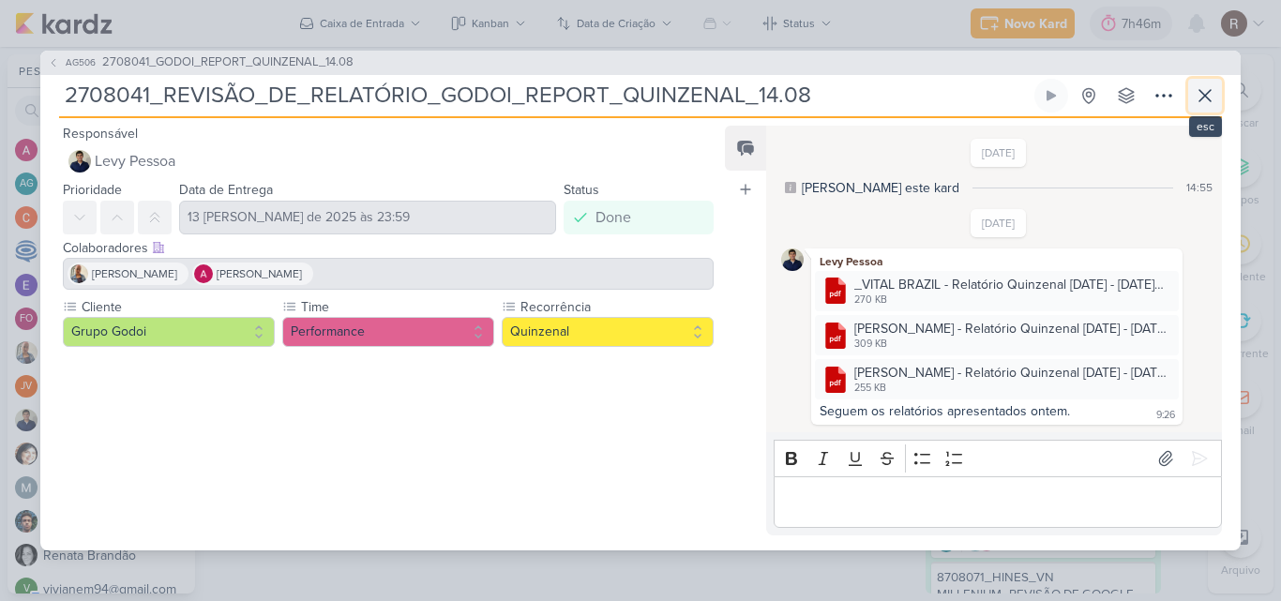
click at [1215, 105] on icon at bounding box center [1205, 95] width 23 height 23
